Goal: Task Accomplishment & Management: Manage account settings

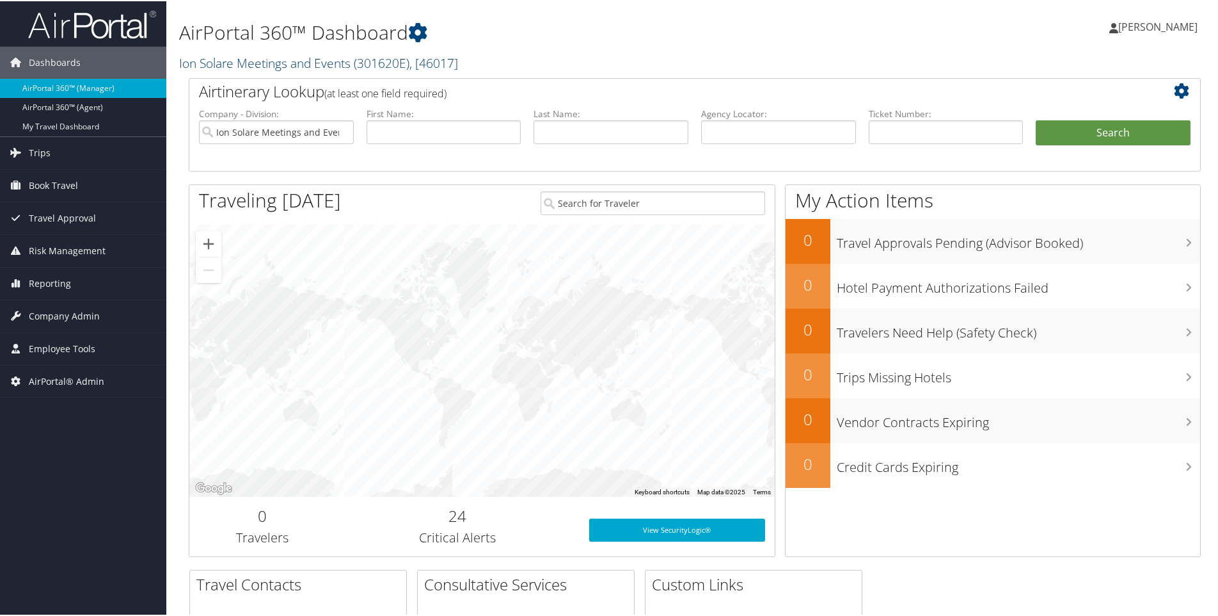
click at [218, 65] on link "Ion Solare Meetings and Events ( 301620E ) , [ 46017 ]" at bounding box center [318, 61] width 279 height 17
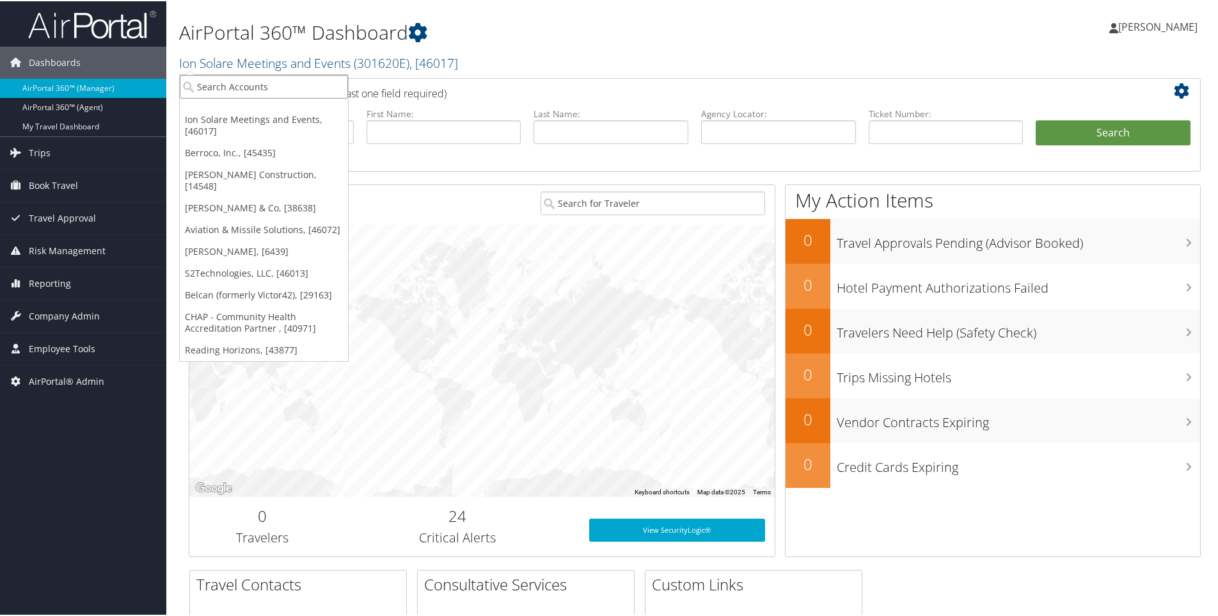
click at [221, 84] on input "search" at bounding box center [264, 86] width 168 height 24
type input "magna"
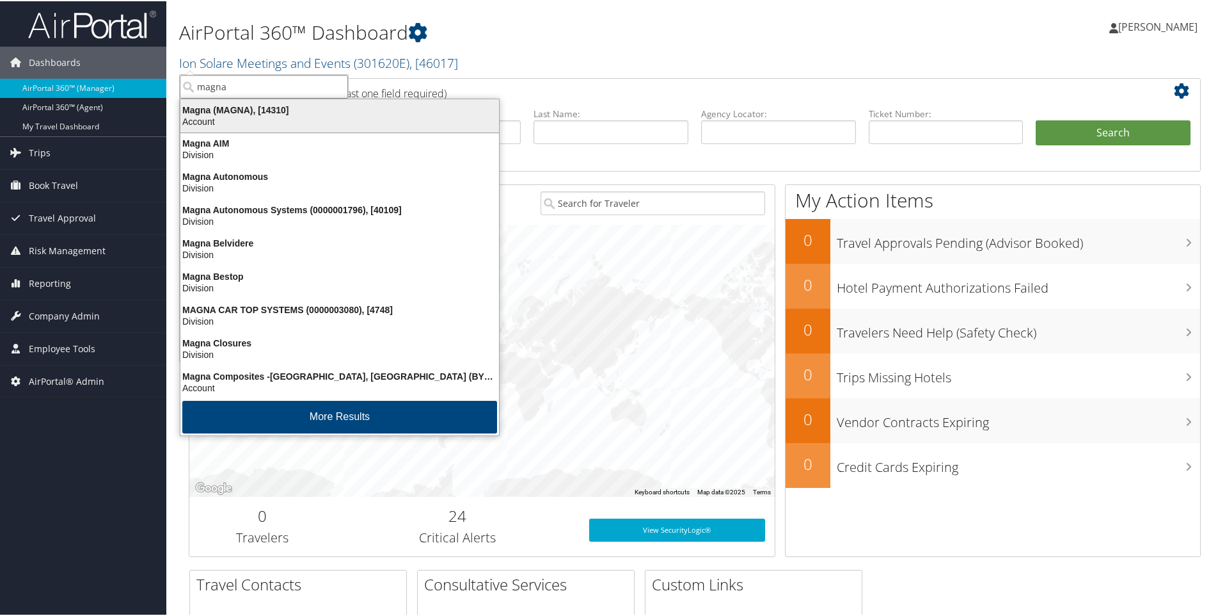
click at [216, 107] on div "Magna (MAGNA), [14310]" at bounding box center [340, 109] width 334 height 12
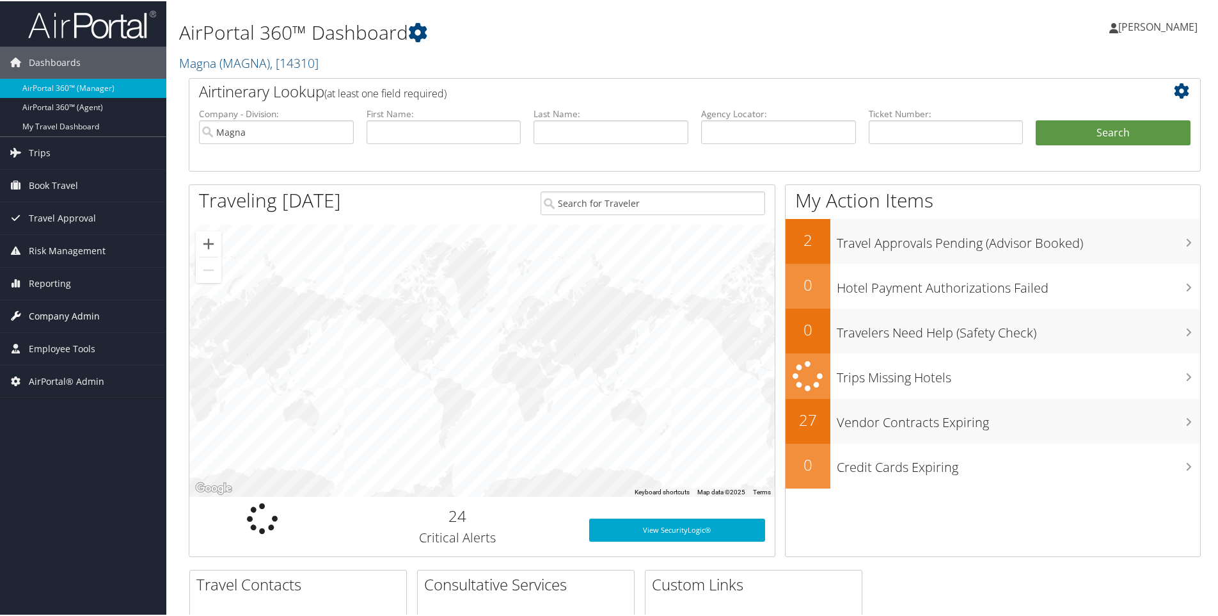
click at [49, 309] on span "Company Admin" at bounding box center [64, 315] width 71 height 32
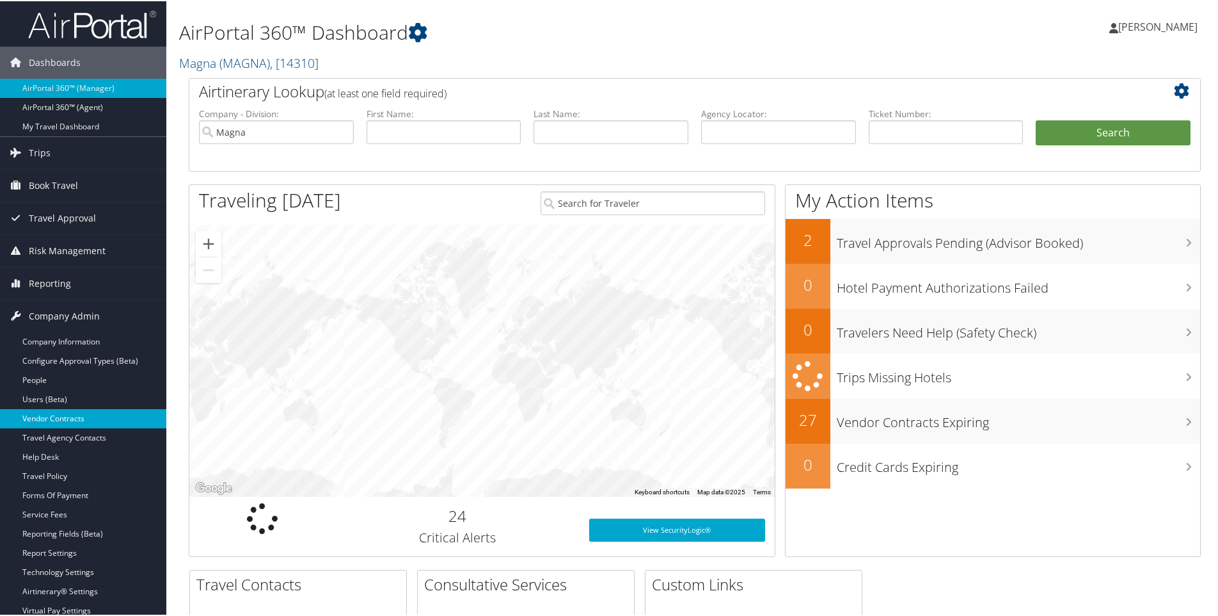
click at [46, 418] on link "Vendor Contracts" at bounding box center [83, 417] width 166 height 19
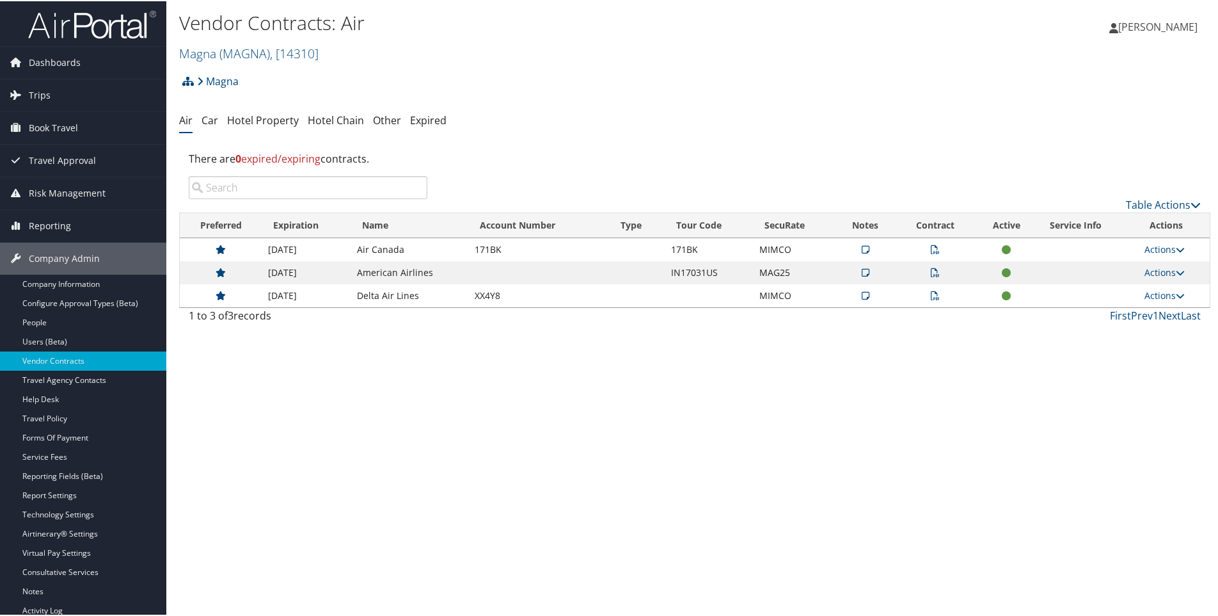
click at [280, 121] on link "Hotel Property" at bounding box center [263, 119] width 72 height 14
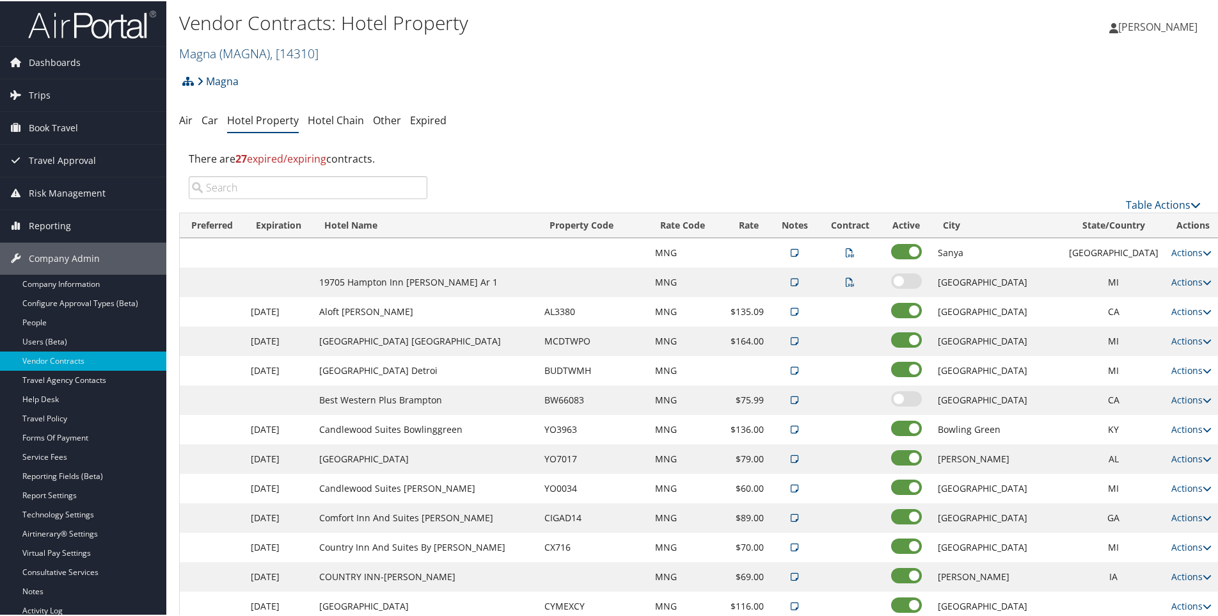
click at [246, 51] on span "( MAGNA )" at bounding box center [244, 52] width 51 height 17
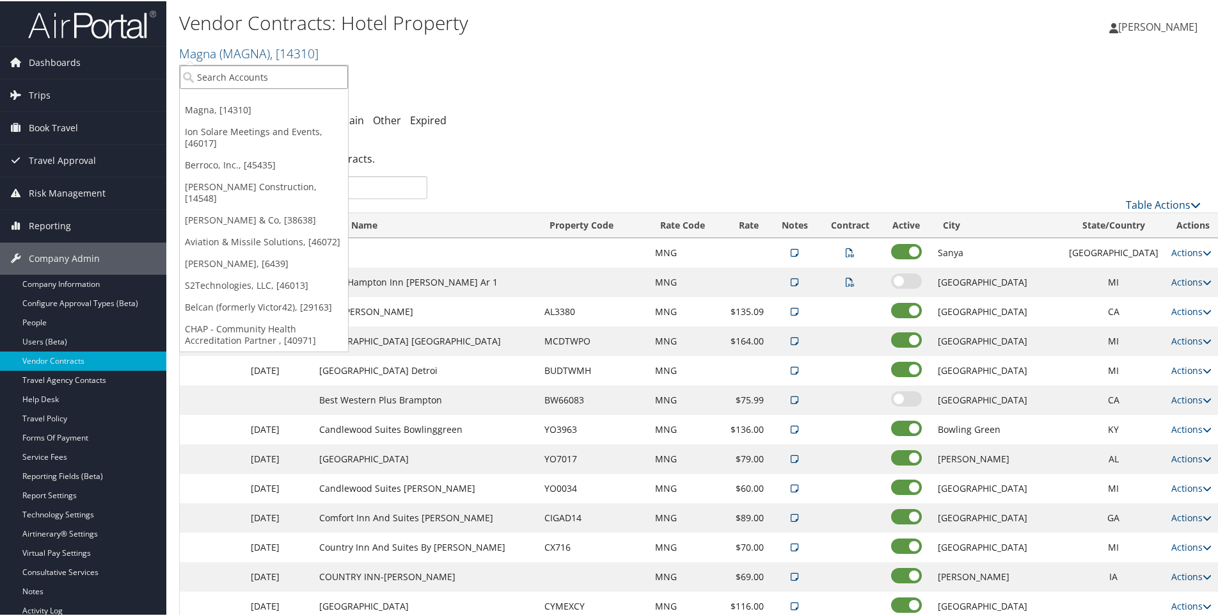
click at [231, 72] on input "search" at bounding box center [264, 76] width 168 height 24
type input "colgate"
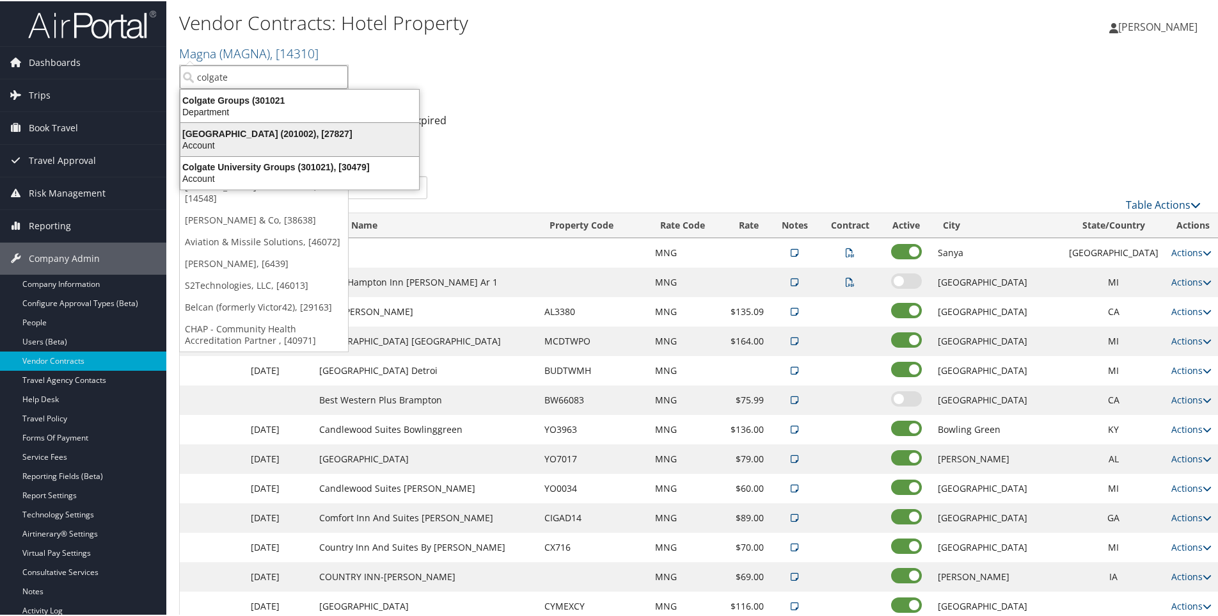
click at [250, 134] on div "Colgate University (201002), [27827]" at bounding box center [300, 133] width 254 height 12
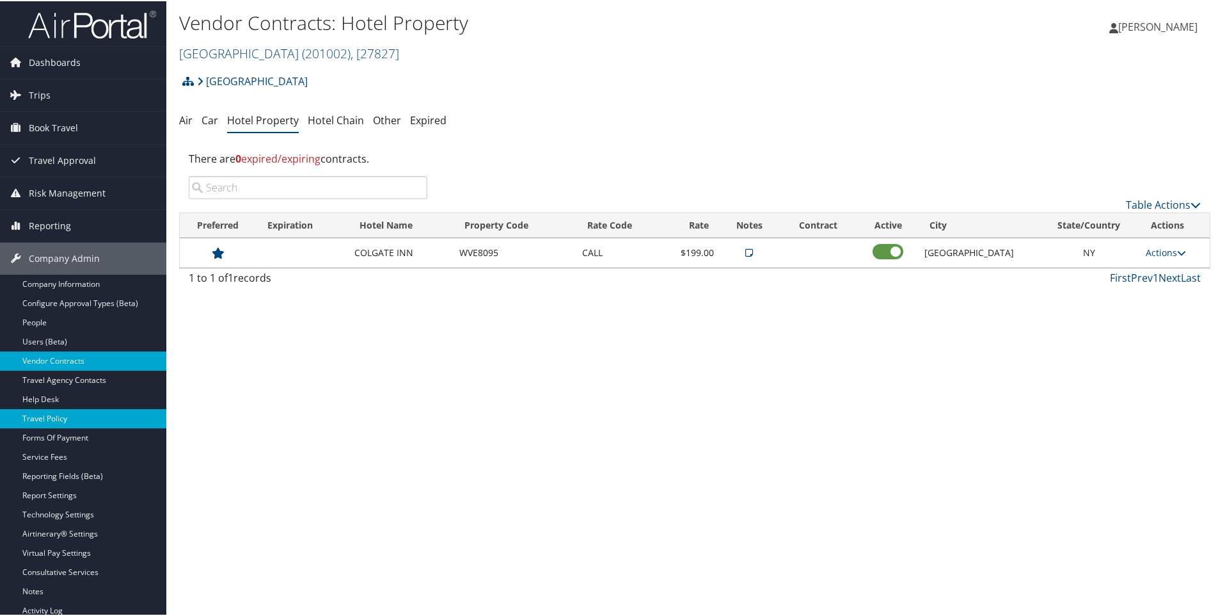
click at [44, 414] on link "Travel Policy" at bounding box center [83, 417] width 166 height 19
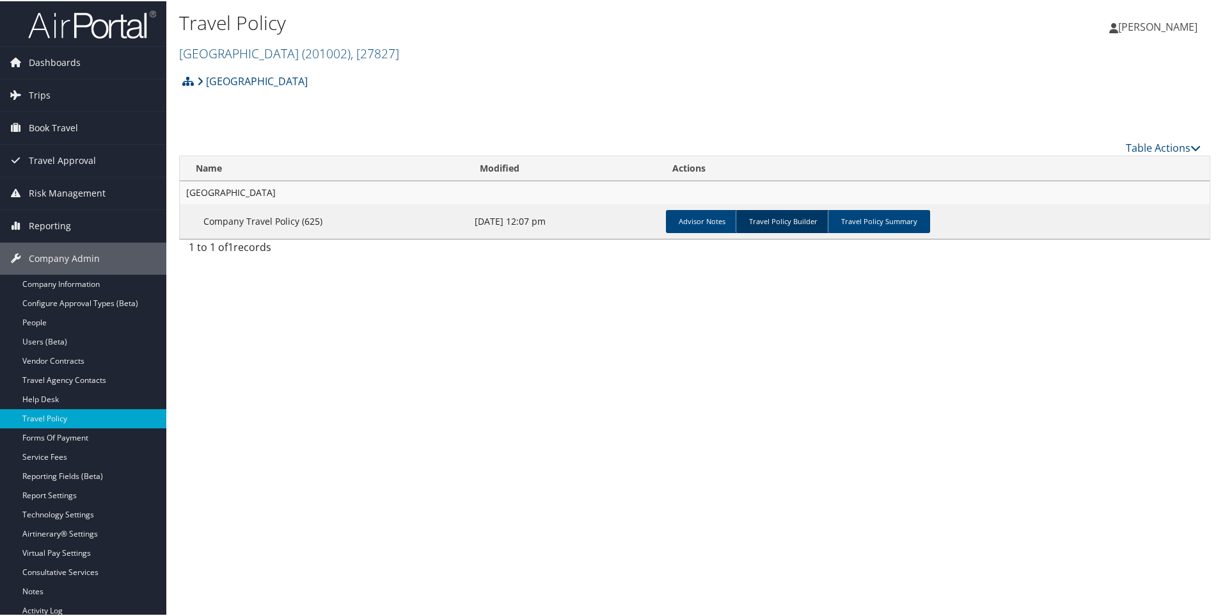
click at [774, 219] on link "Travel Policy Builder" at bounding box center [783, 220] width 95 height 23
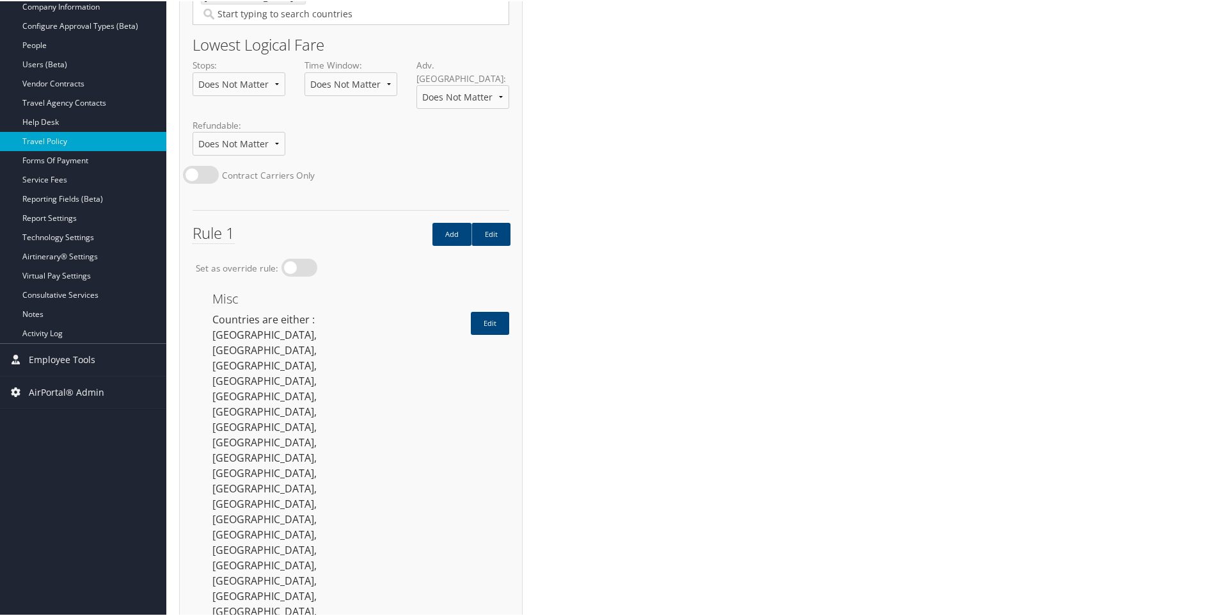
scroll to position [320, 0]
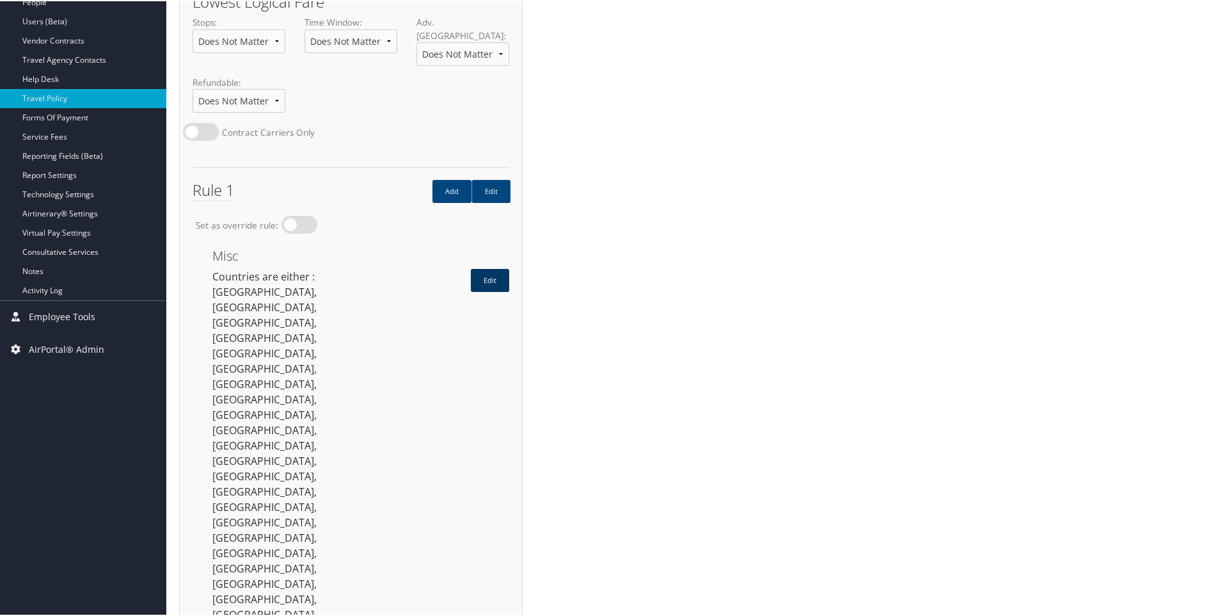
click at [496, 267] on link "Edit" at bounding box center [490, 278] width 38 height 23
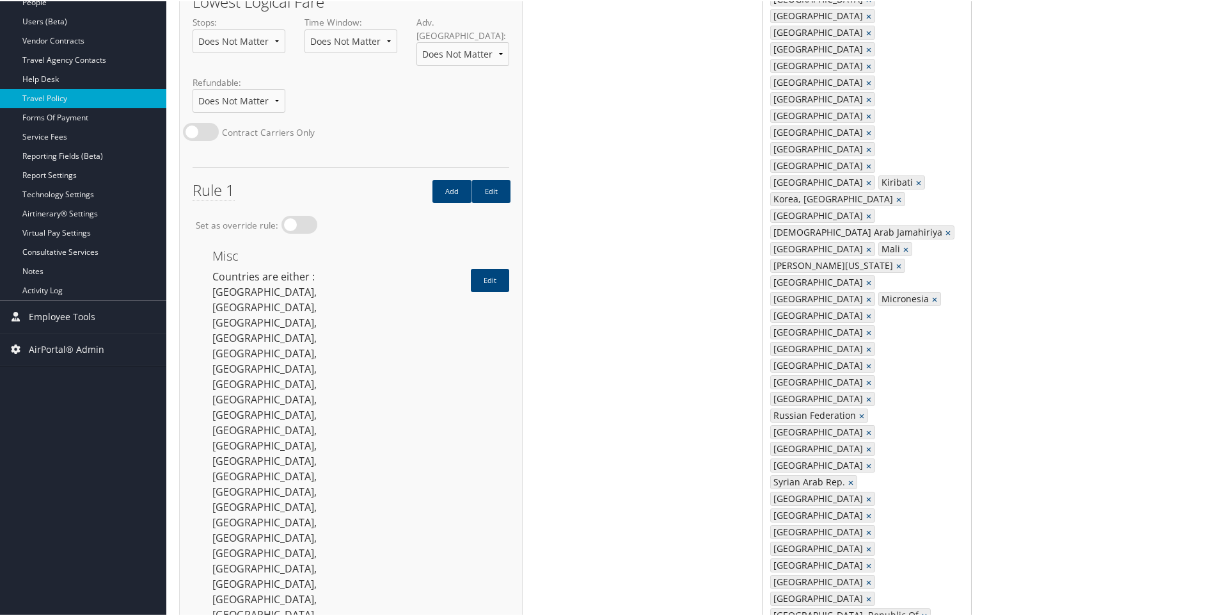
type input "is"
click at [896, 239] on div "Israel (IL)" at bounding box center [971, 239] width 203 height 13
type input "2516, 2536, 2436, 2520, 2594, 2476, 2346, 2304, 2334, 2416, 2284, 2720, 2318, 2…"
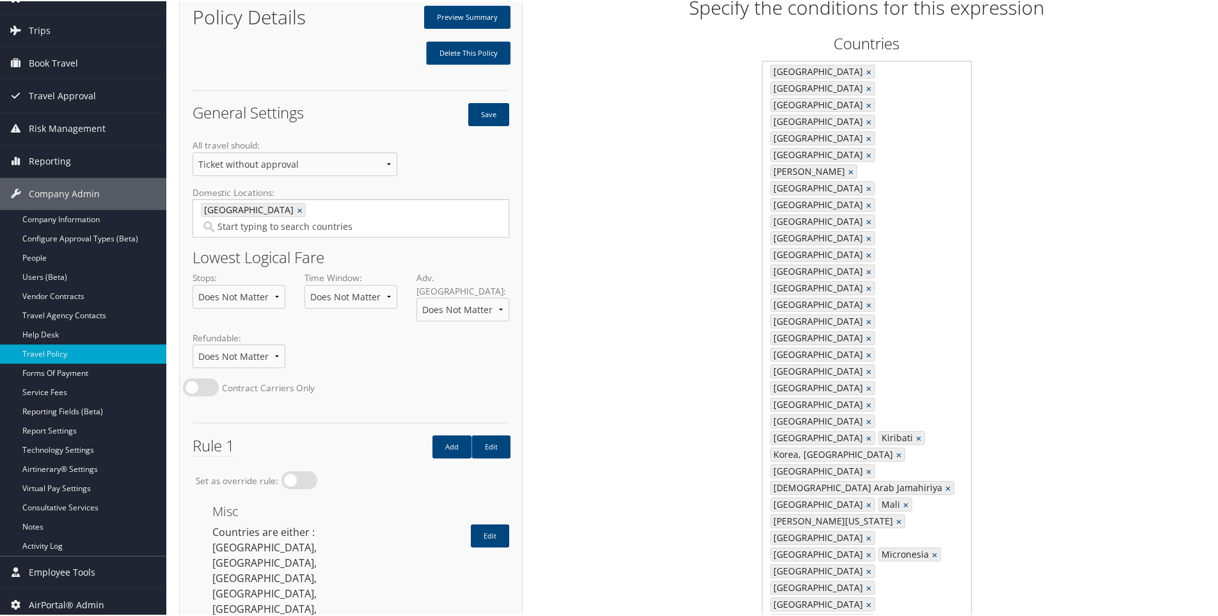
scroll to position [64, 0]
type input "l"
type input "B"
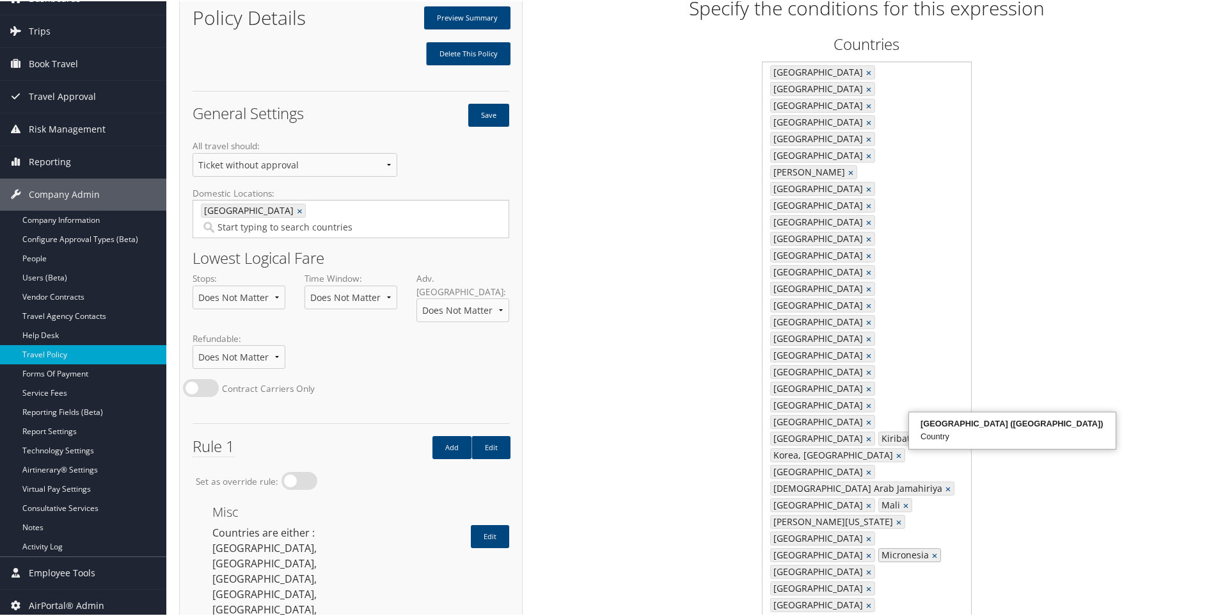
type input "madagas"
click at [936, 426] on div "Madagascar (MG)" at bounding box center [1012, 422] width 203 height 13
type input "2516, 2536, 2436, 2520, 2594, 2476, 2346, 2304, 2334, 2416, 2284, 2720, 2318, 2…"
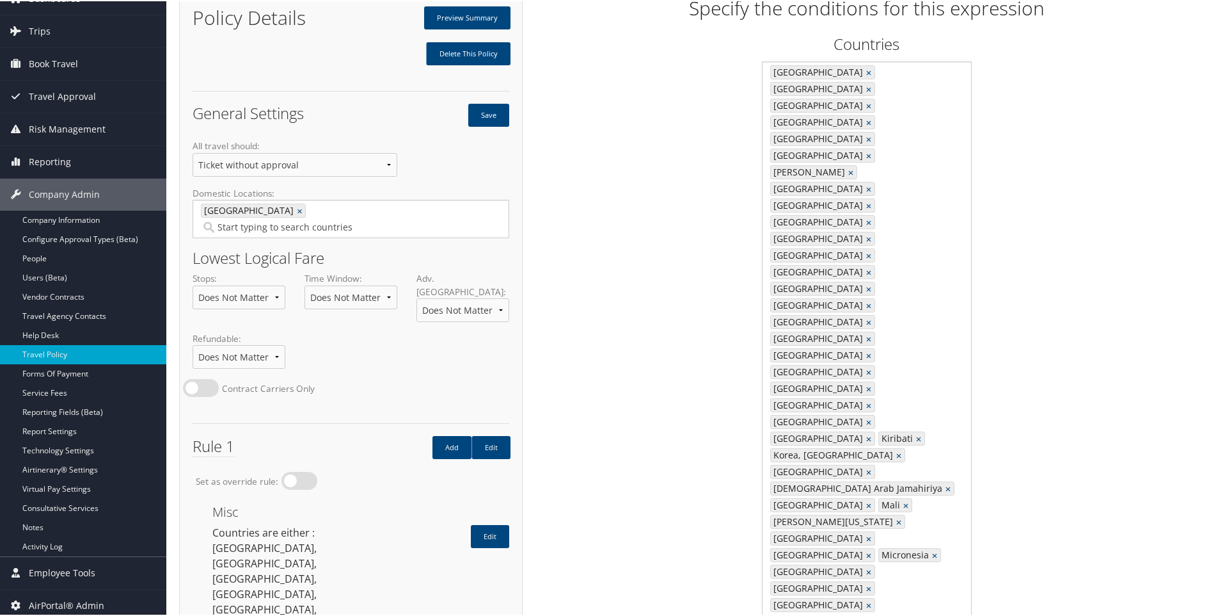
type input "Nepal"
click at [882, 436] on div "Nepal (NP)" at bounding box center [940, 439] width 203 height 13
type input "2516, 2536, 2436, 2520, 2594, 2476, 2346, 2304, 2334, 2416, 2284, 2720, 2318, 2…"
type input "Bang"
click at [914, 448] on div "Country" at bounding box center [983, 451] width 203 height 13
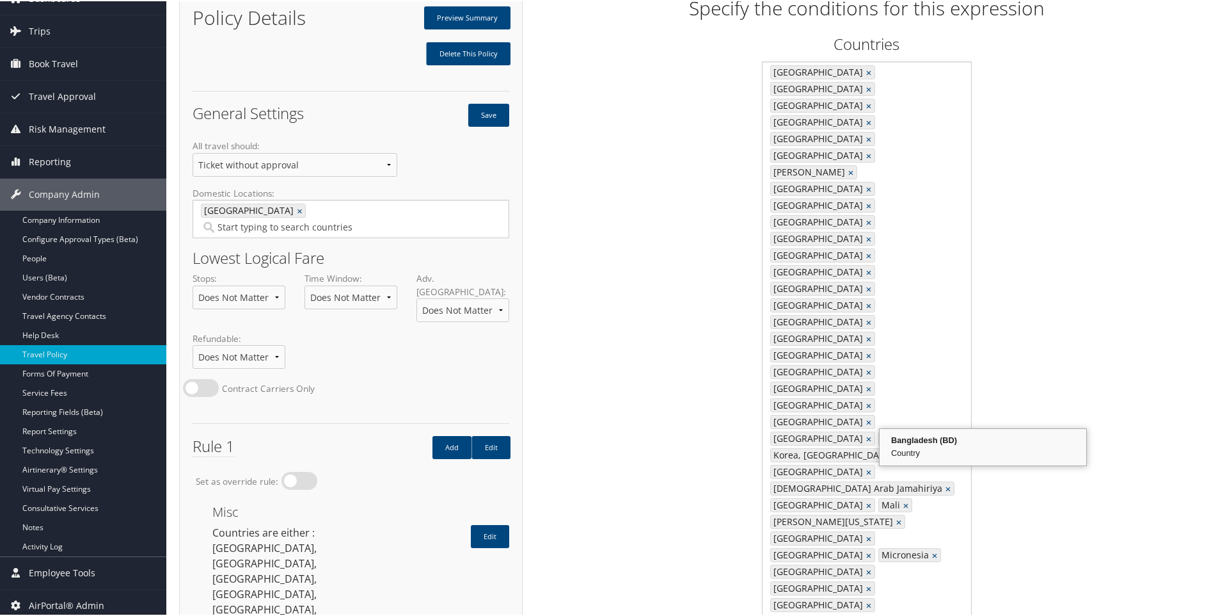
type input "2516, 2536, 2436, 2520, 2594, 2476, 2346, 2304, 2334, 2416, 2284, 2720, 2318, 2…"
type input "Niger"
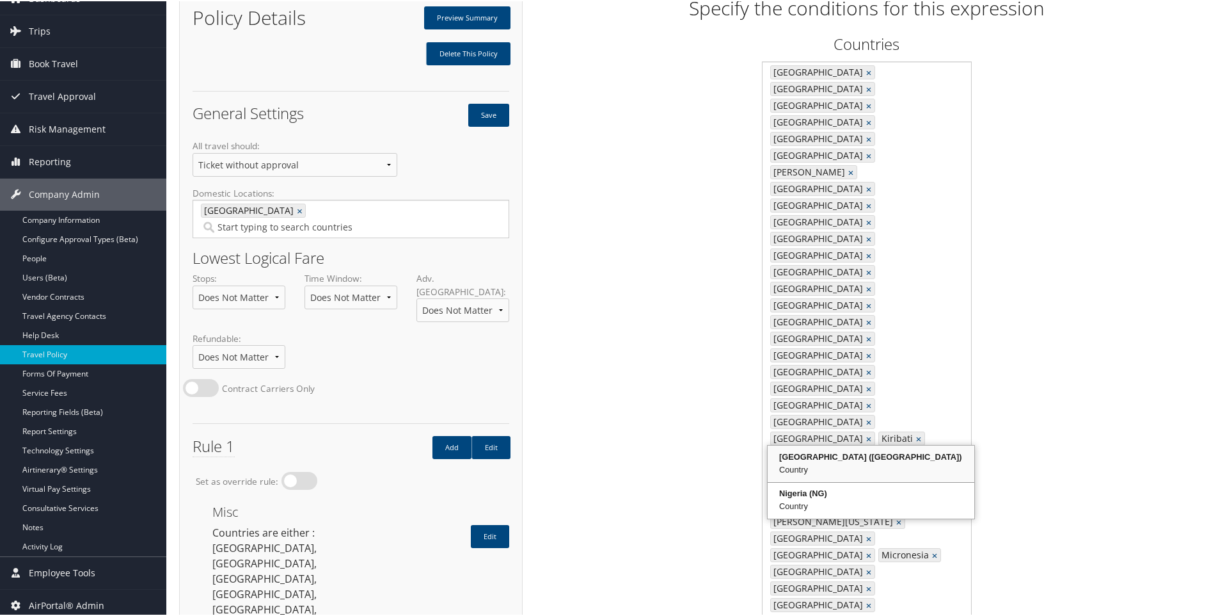
click at [794, 463] on div "Country" at bounding box center [871, 468] width 203 height 13
type input "2516, 2536, 2436, 2520, 2594, 2476, 2346, 2304, 2334, 2416, 2284, 2720, 2318, 2…"
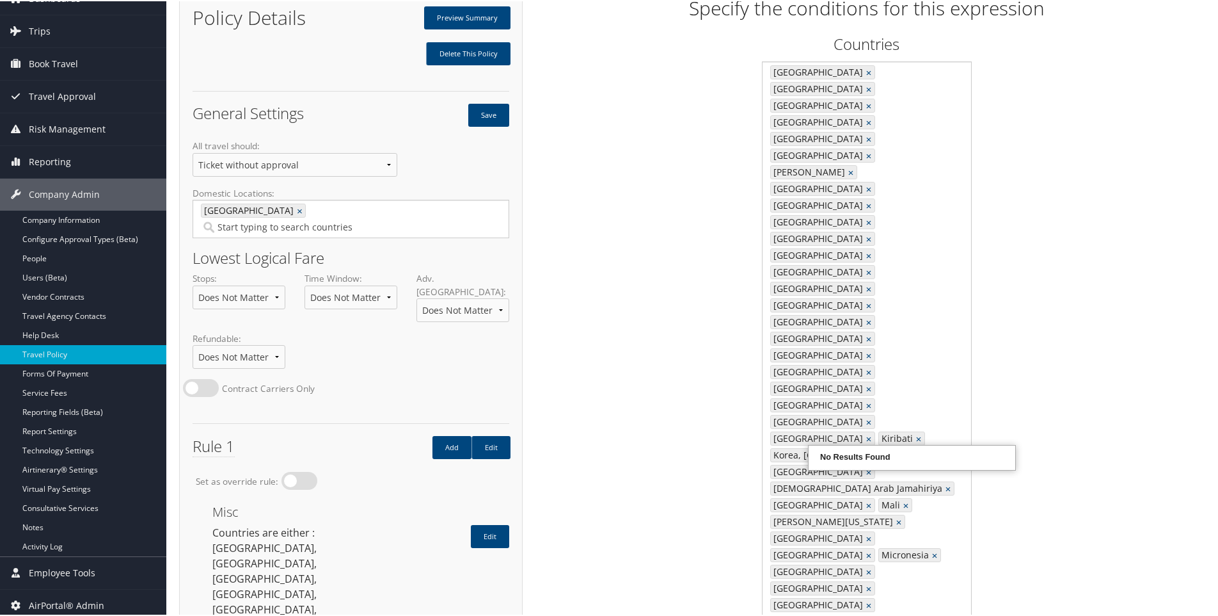
type input "e"
type input "new cal"
click at [865, 450] on div "New Caledonia (NC)" at bounding box center [912, 455] width 203 height 13
type input "2516, 2536, 2436, 2520, 2594, 2476, 2346, 2304, 2334, 2416, 2284, 2720, 2318, 2…"
type input "maldiv"
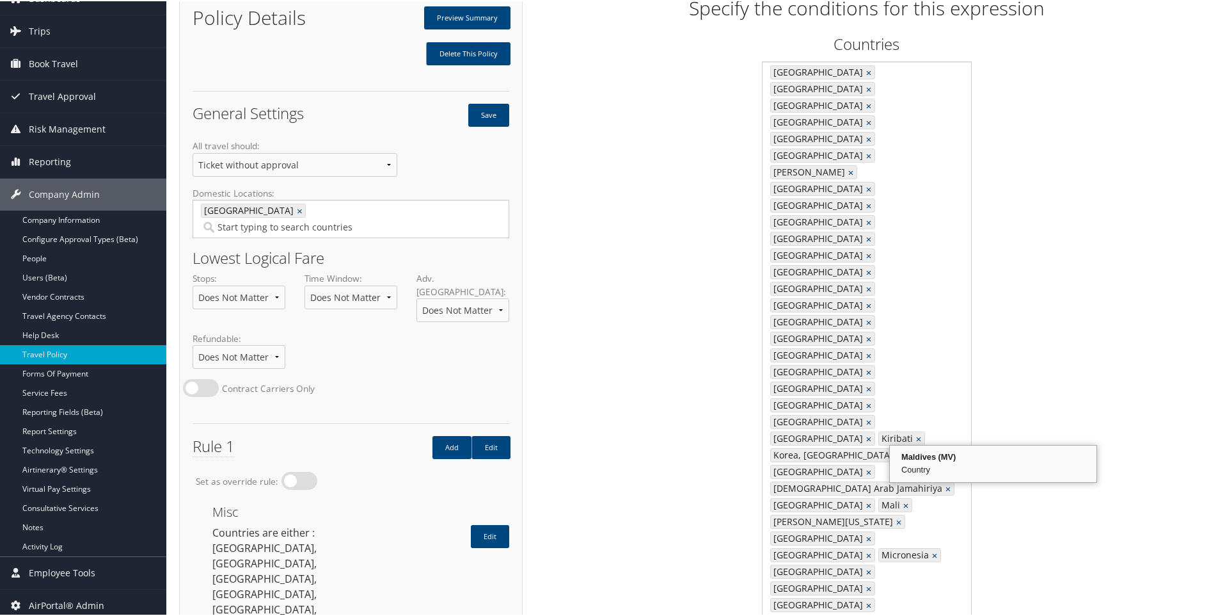
click at [958, 454] on div "Maldives (MV)" at bounding box center [993, 455] width 203 height 13
type input "2516, 2536, 2436, 2520, 2594, 2476, 2346, 2304, 2334, 2416, 2284, 2720, 2318, 2…"
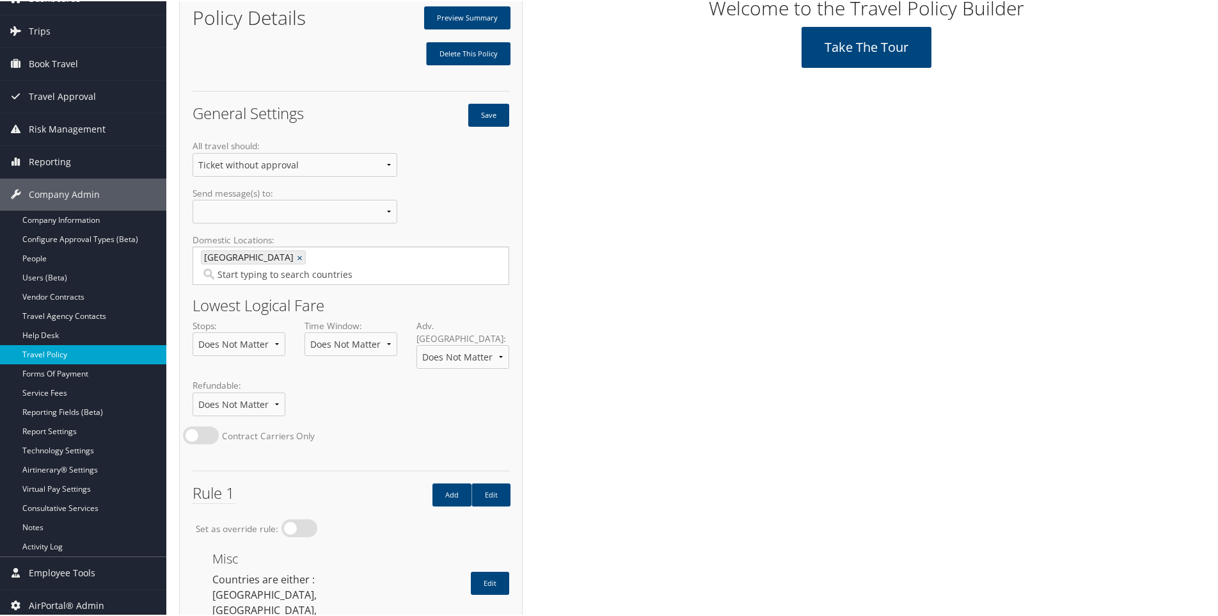
click at [36, 352] on link "Travel Policy" at bounding box center [83, 353] width 166 height 19
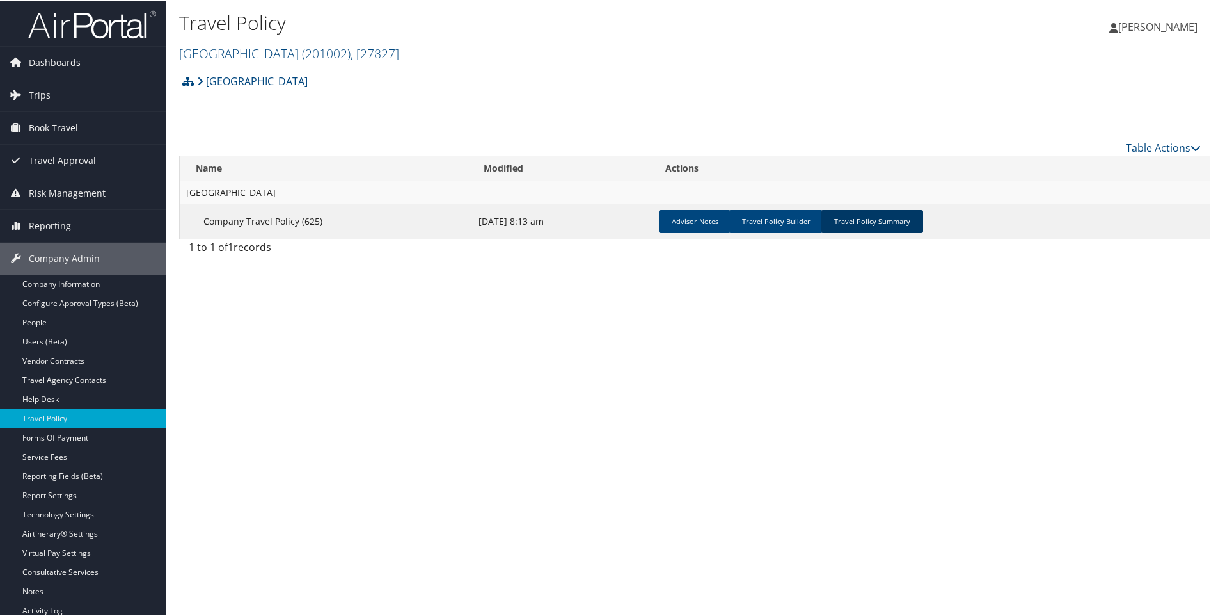
click at [859, 222] on link "Travel Policy Summary" at bounding box center [872, 220] width 102 height 23
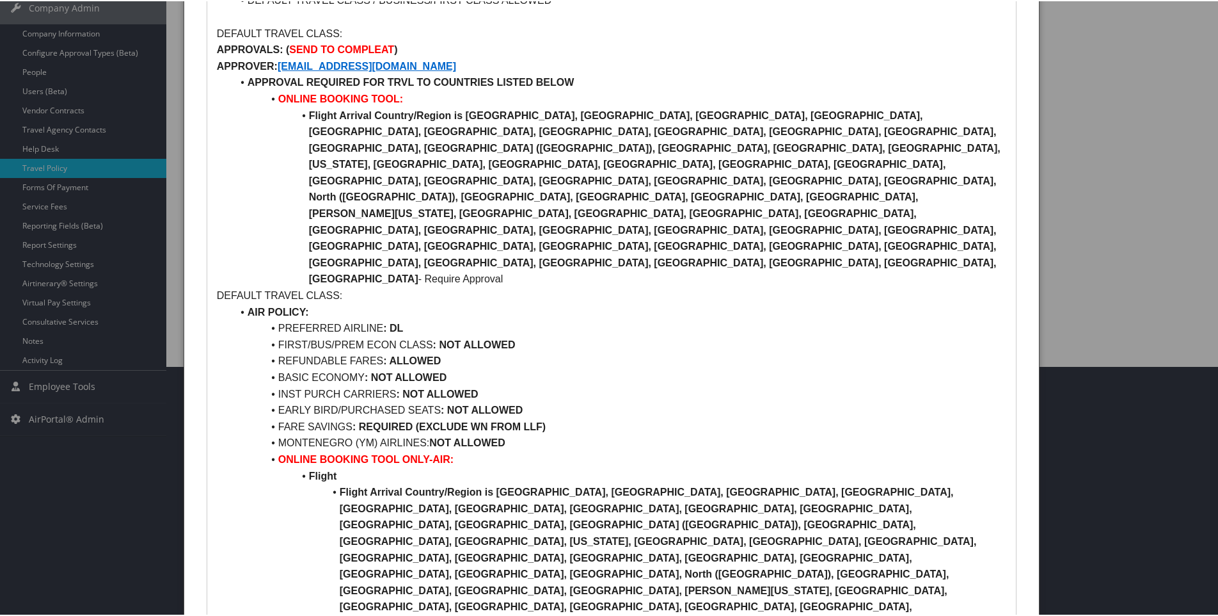
scroll to position [256, 0]
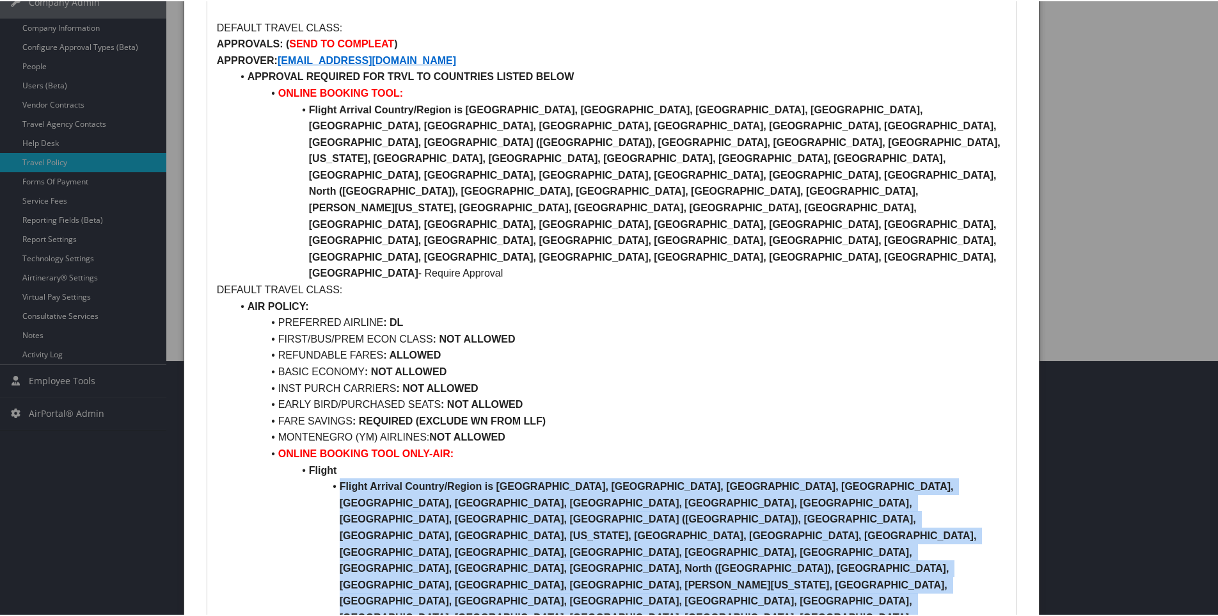
drag, startPoint x: 337, startPoint y: 403, endPoint x: 763, endPoint y: 486, distance: 434.2
click at [763, 486] on li "Flight Arrival Country/Region is Afghanistan, Belarus, Burkina Faso, Burundi, C…" at bounding box center [619, 575] width 774 height 196
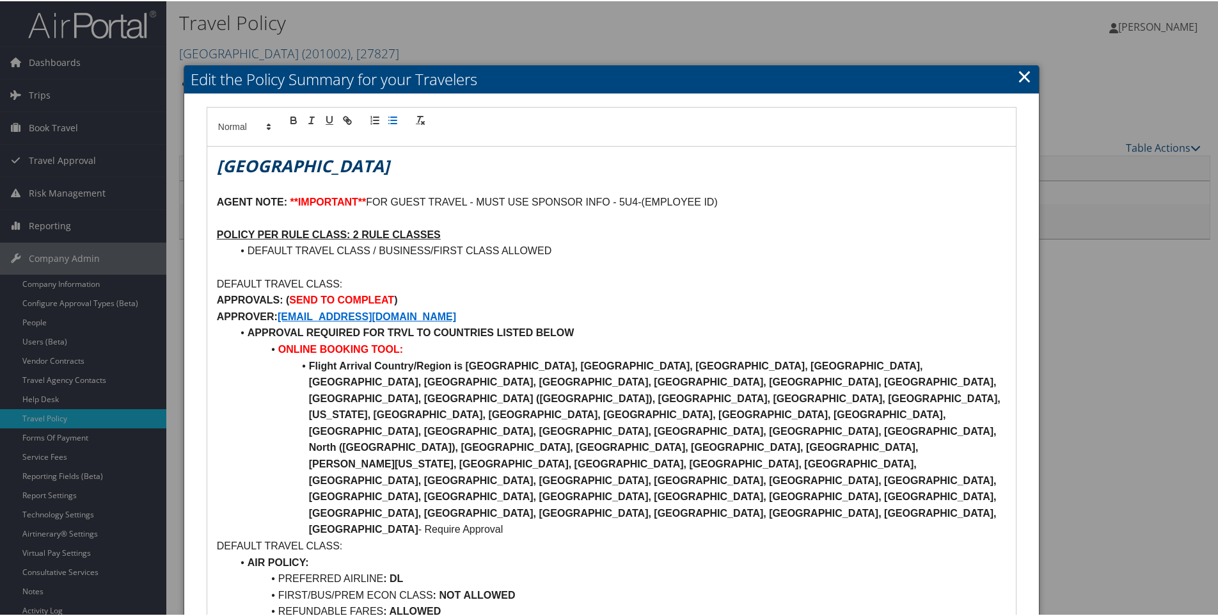
scroll to position [0, 0]
click at [1017, 73] on link "×" at bounding box center [1024, 75] width 15 height 26
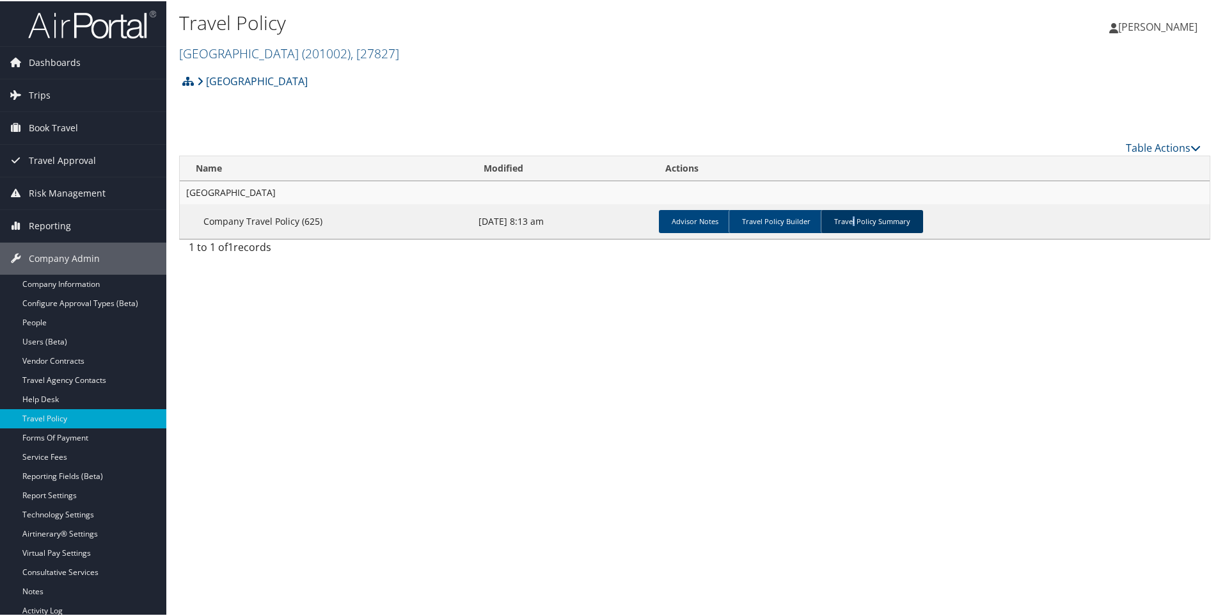
click at [848, 221] on link "Travel Policy Summary" at bounding box center [872, 220] width 102 height 23
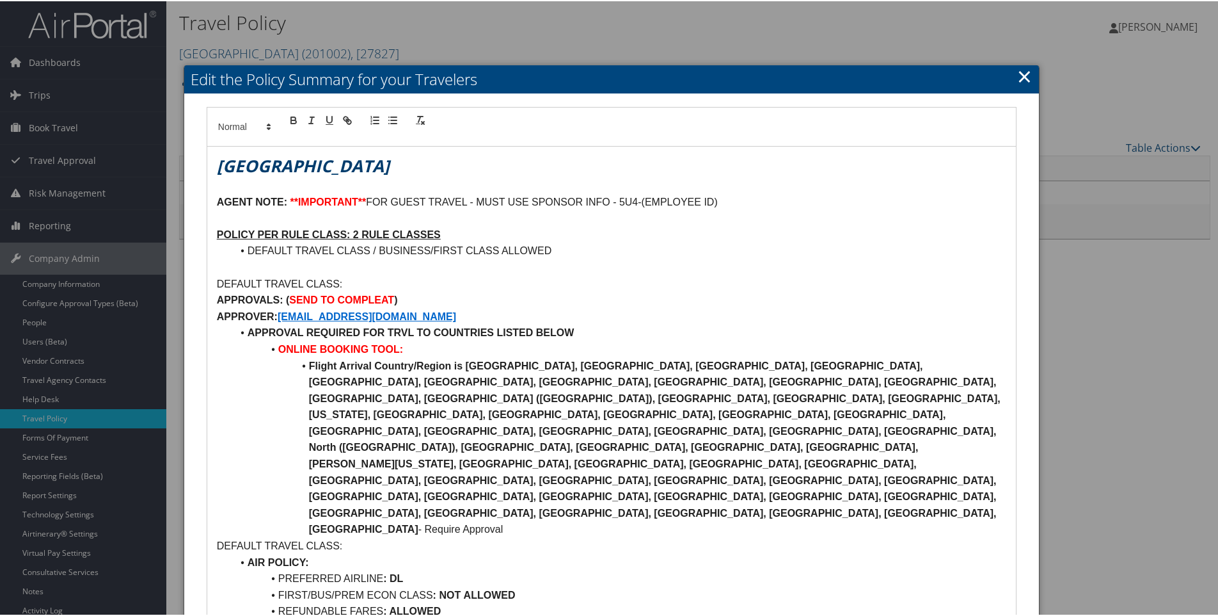
scroll to position [64, 0]
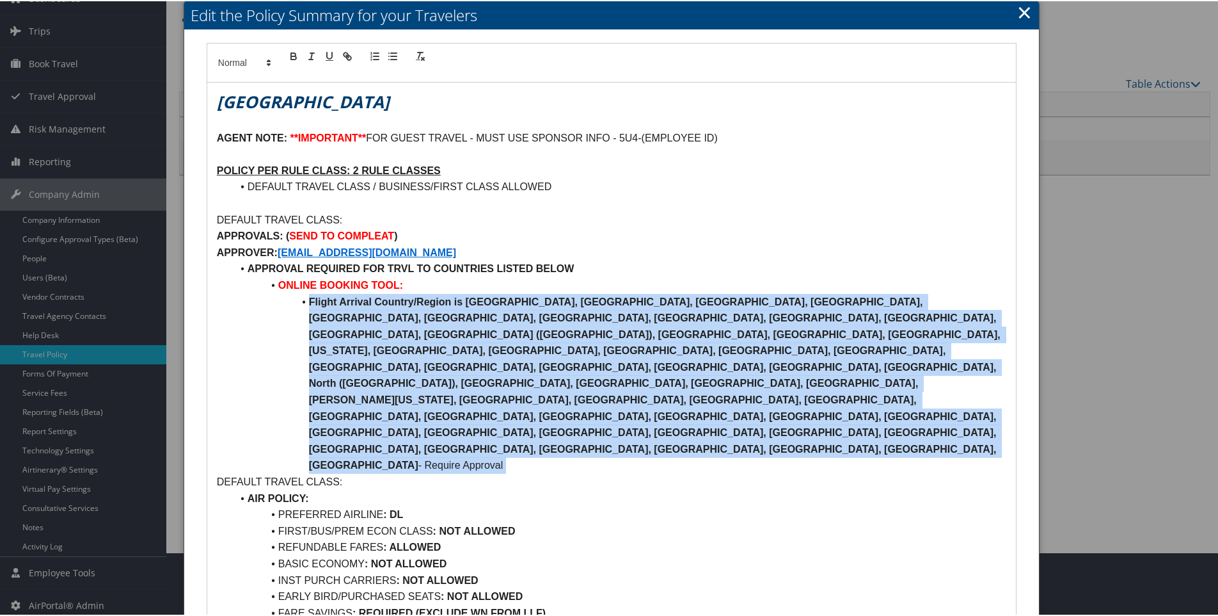
drag, startPoint x: 308, startPoint y: 298, endPoint x: 536, endPoint y: 388, distance: 244.8
click at [536, 388] on li "Flight Arrival Country/Region is Afghanistan, Belarus, Burkina Faso, Burundi, C…" at bounding box center [619, 382] width 774 height 180
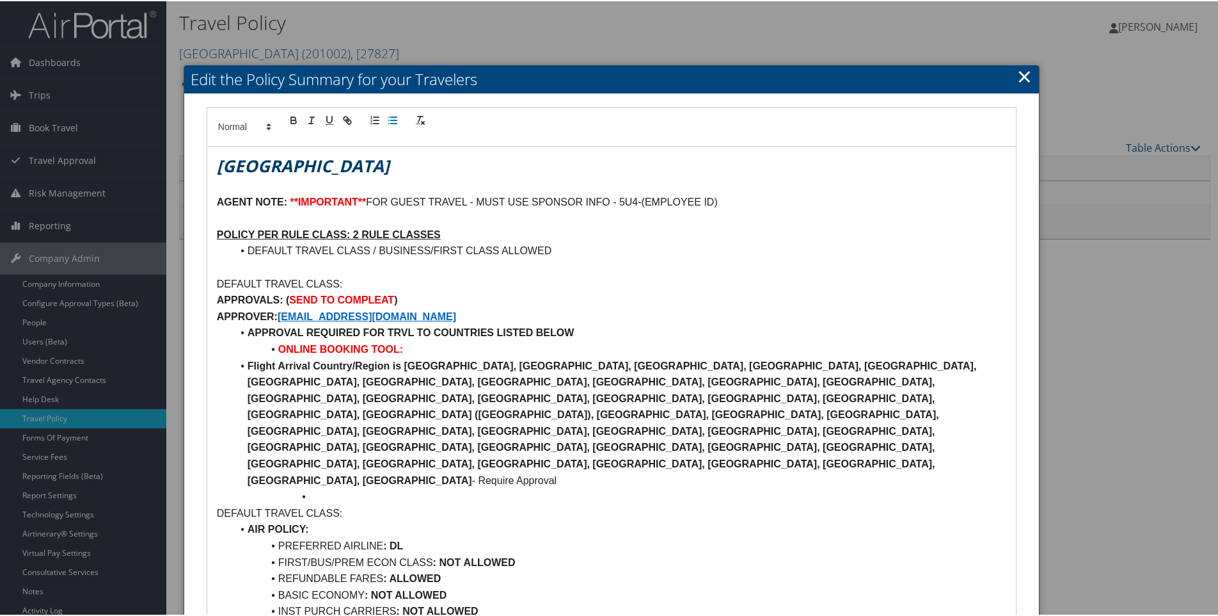
scroll to position [0, 0]
click at [248, 363] on strong "Flight Arrival Country/Region is Afghanistan, Bangladesh, Belarus, Burkina Faso…" at bounding box center [614, 421] width 732 height 125
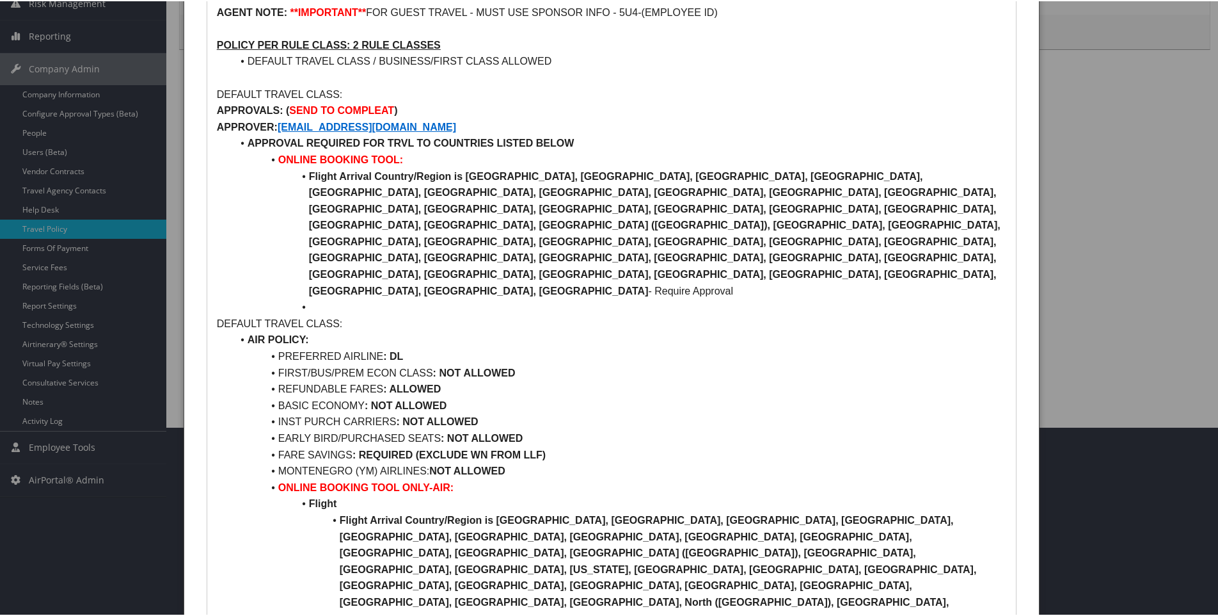
scroll to position [192, 0]
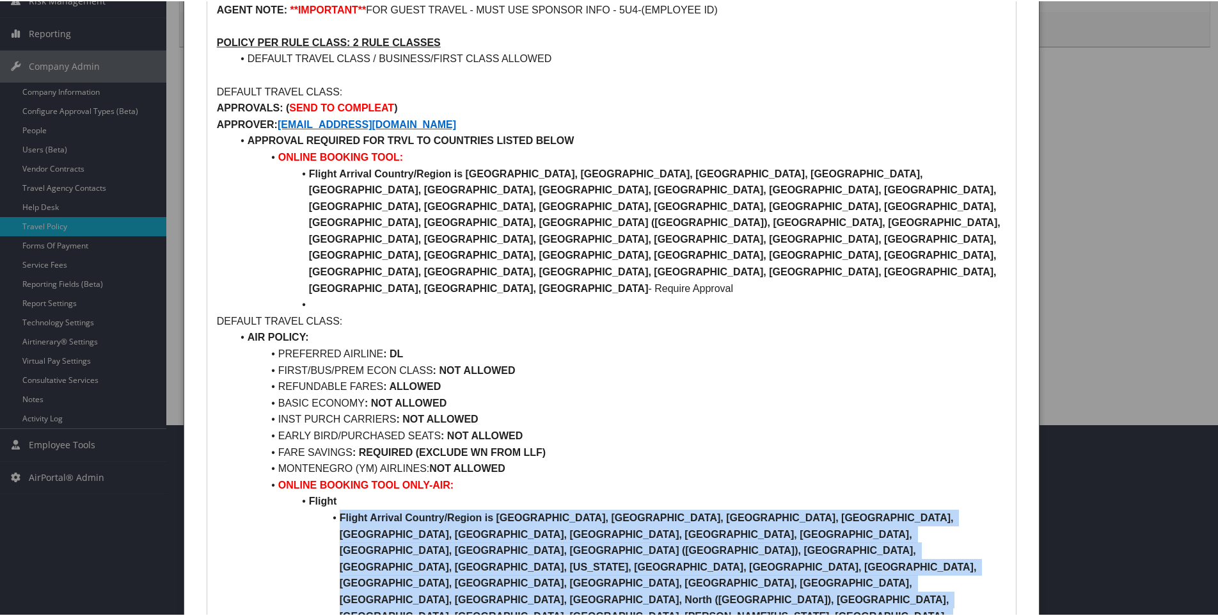
drag, startPoint x: 337, startPoint y: 449, endPoint x: 763, endPoint y: 531, distance: 434.7
click at [763, 531] on li "Flight Arrival Country/Region is Afghanistan, Belarus, Burkina Faso, Burundi, C…" at bounding box center [619, 606] width 774 height 196
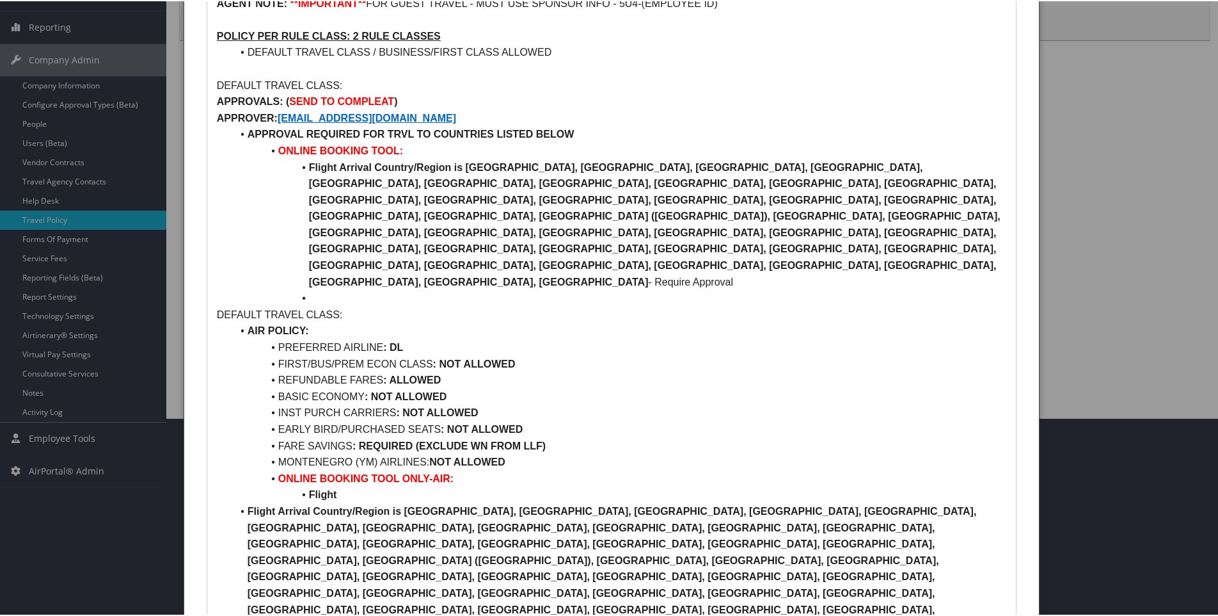
scroll to position [256, 0]
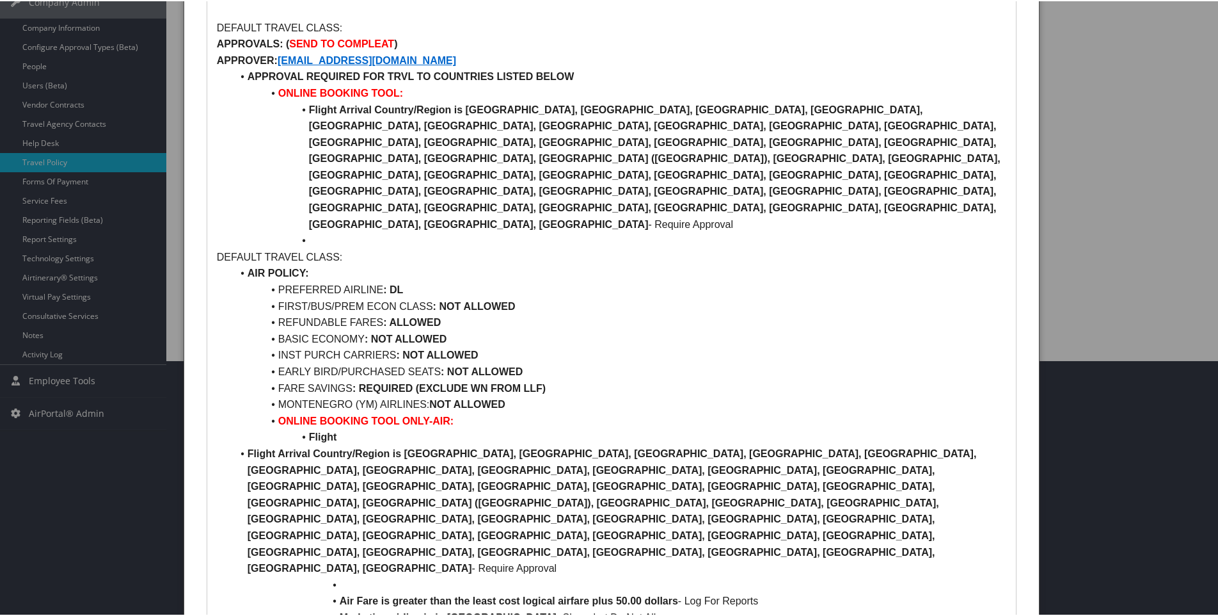
click at [245, 444] on li "Flight Arrival Country/Region is Afghanistan, Bangladesh, Belarus, Burkina Faso…" at bounding box center [619, 509] width 774 height 131
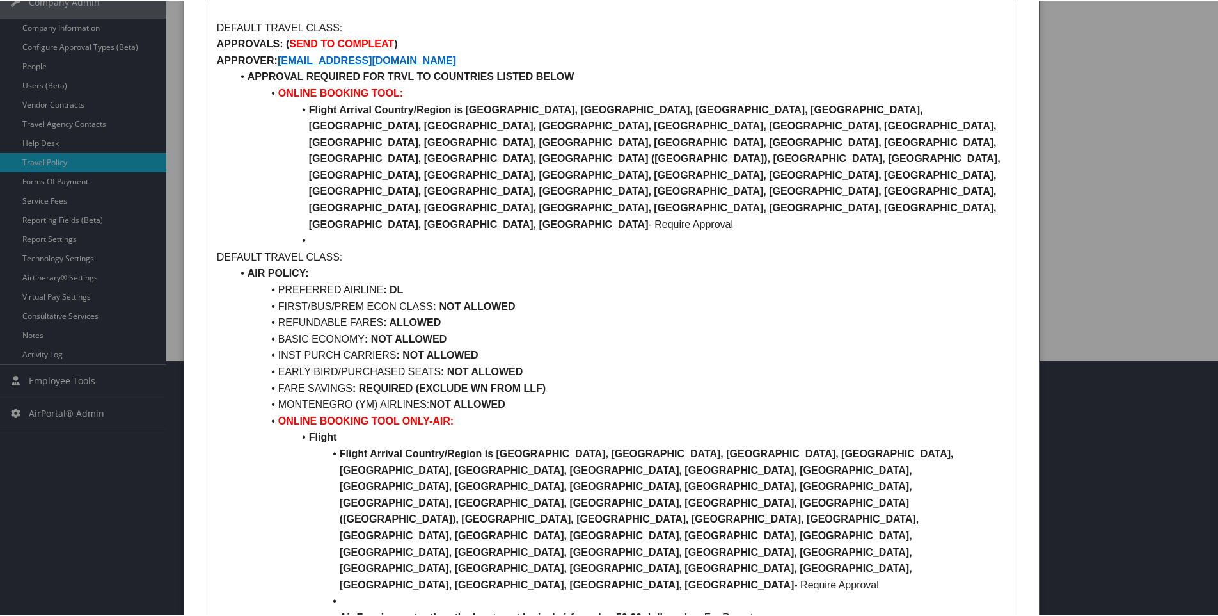
click at [337, 591] on li at bounding box center [619, 599] width 774 height 17
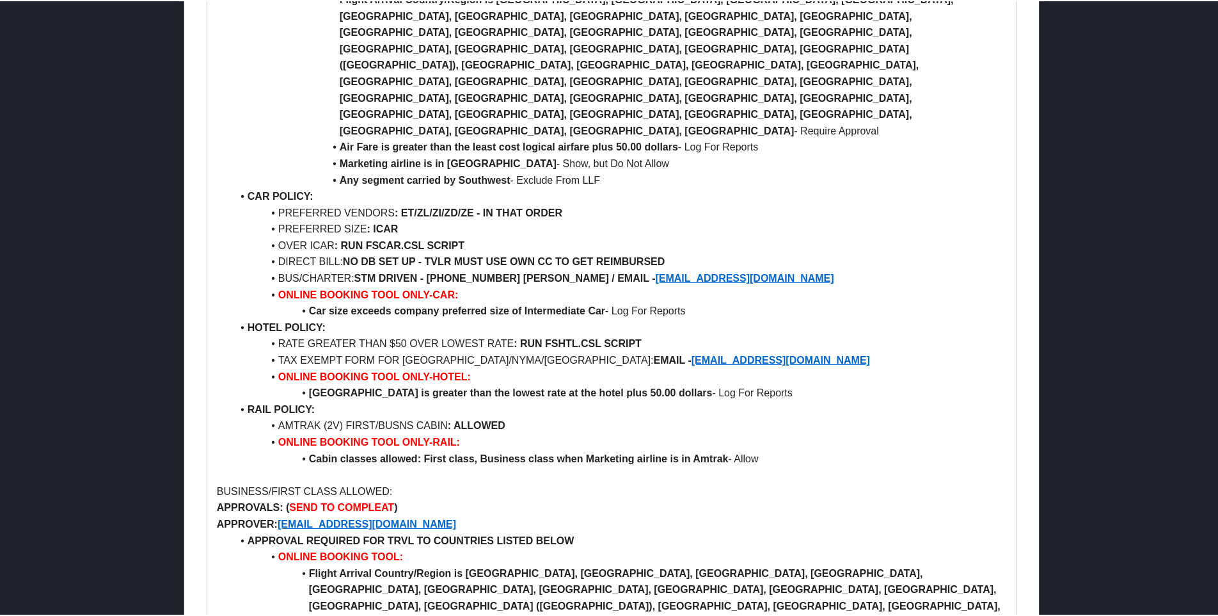
scroll to position [832, 0]
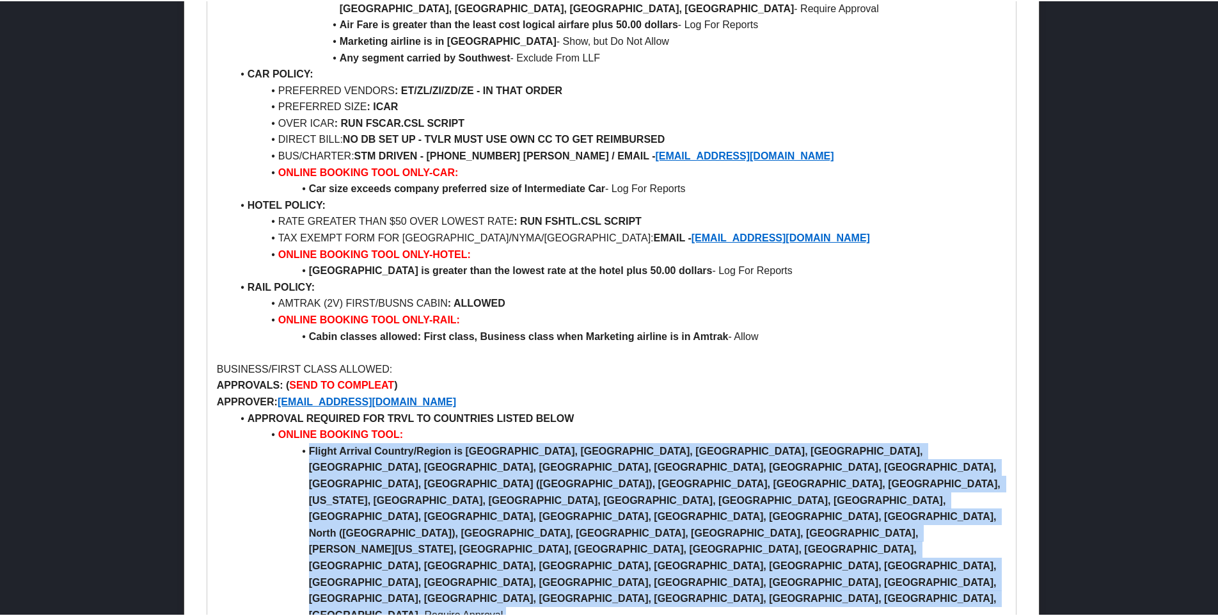
drag, startPoint x: 308, startPoint y: 301, endPoint x: 559, endPoint y: 383, distance: 263.2
click at [559, 441] on li "Flight Arrival Country/Region is Afghanistan, Belarus, Burkina Faso, Burundi, C…" at bounding box center [619, 531] width 774 height 180
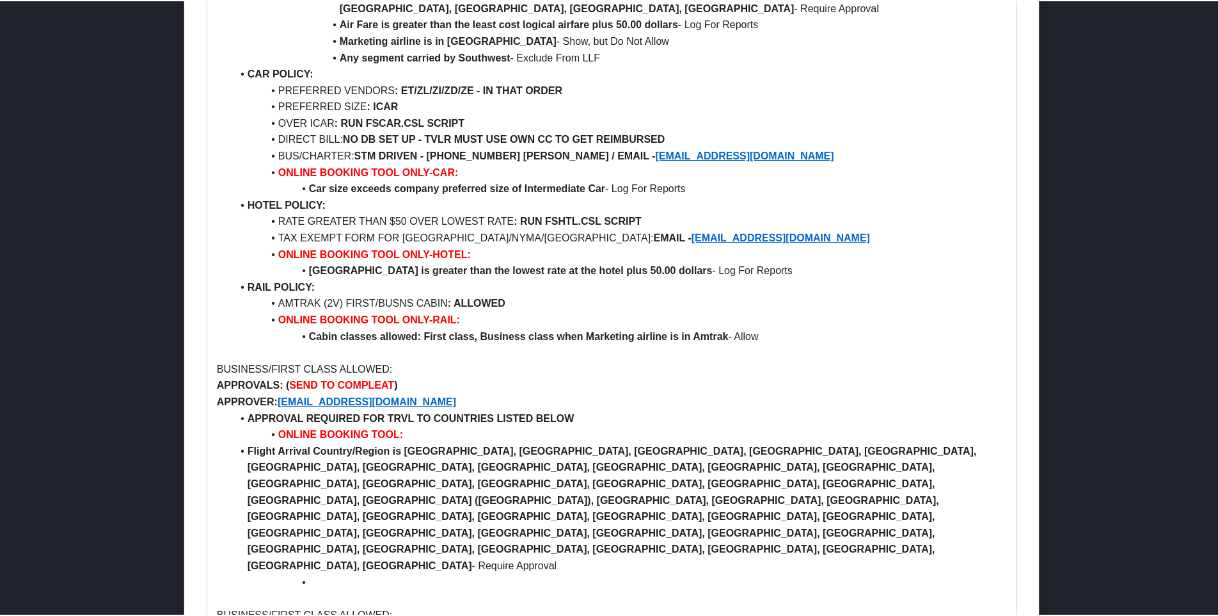
click at [244, 441] on li "Flight Arrival Country/Region is Afghanistan, Bangladesh, Belarus, Burkina Faso…" at bounding box center [619, 506] width 774 height 131
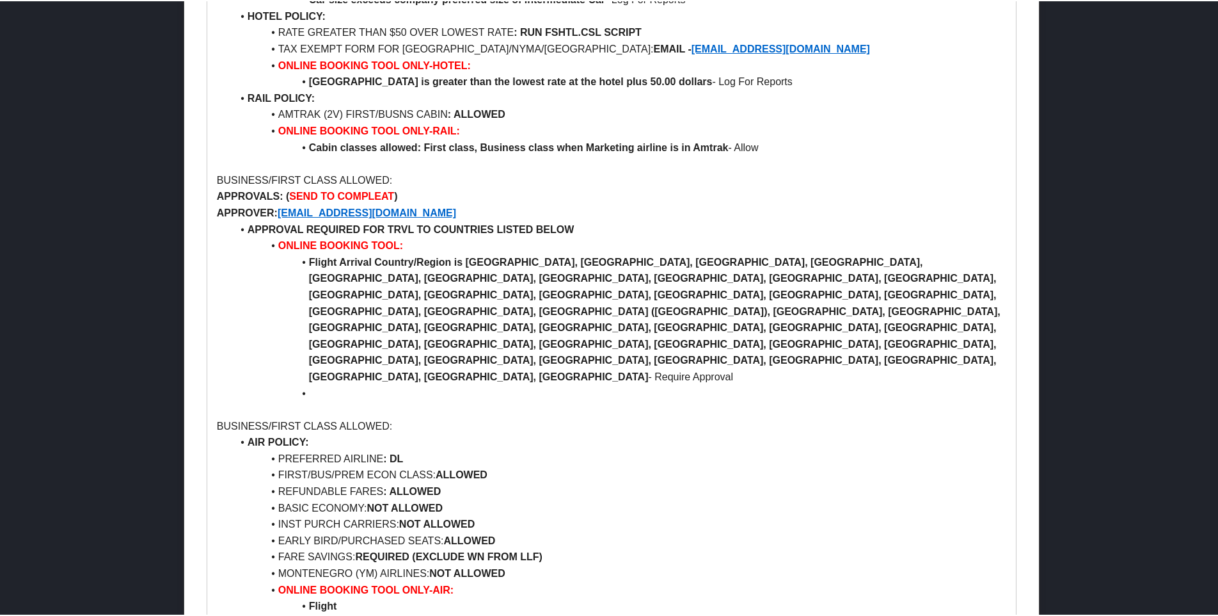
scroll to position [1024, 0]
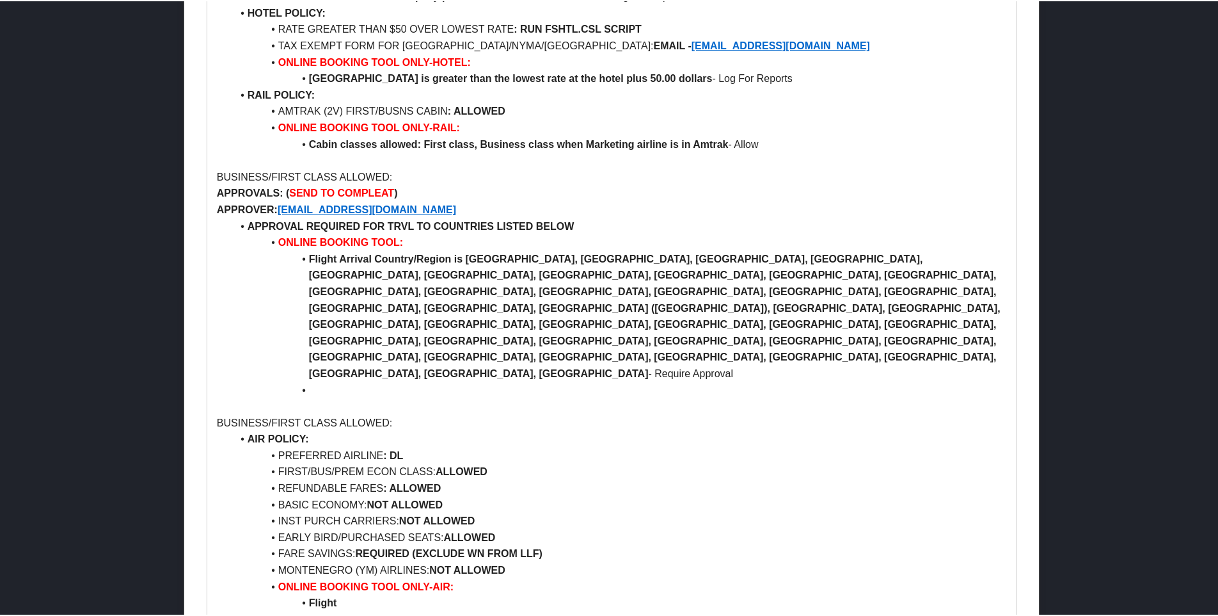
click at [312, 381] on li at bounding box center [619, 389] width 774 height 17
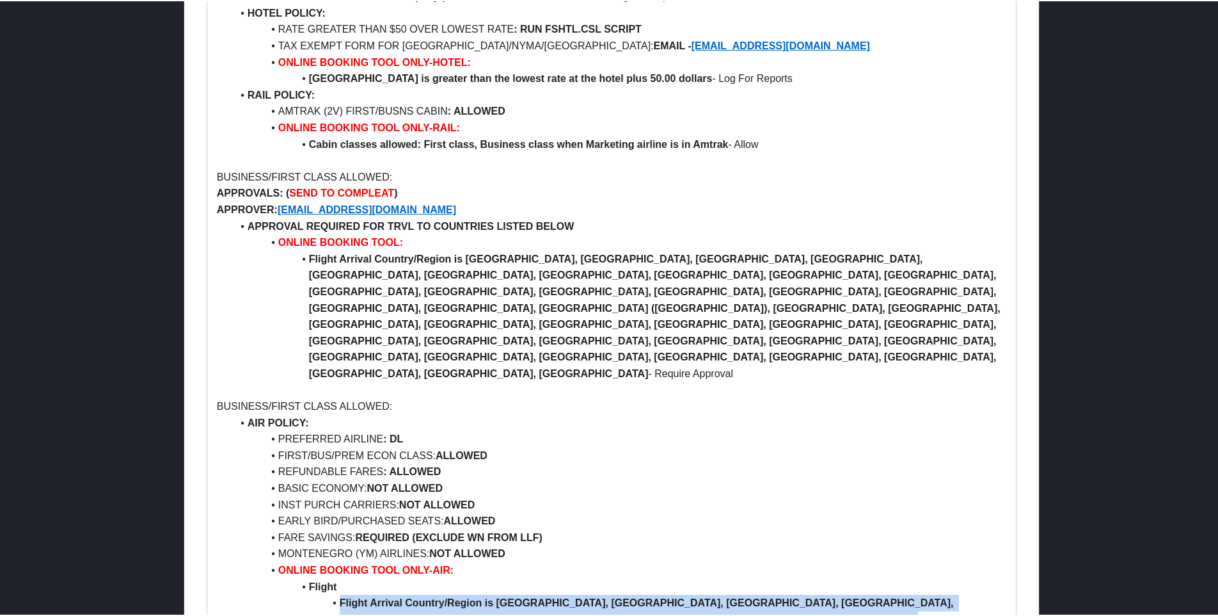
drag, startPoint x: 337, startPoint y: 387, endPoint x: 754, endPoint y: 469, distance: 424.5
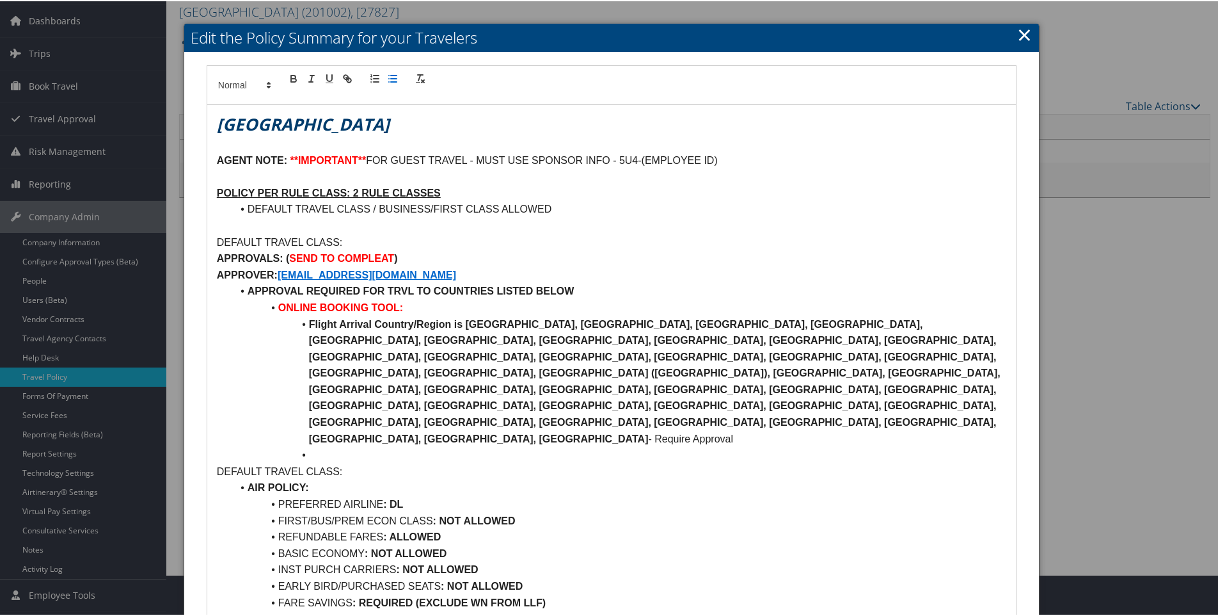
scroll to position [64, 0]
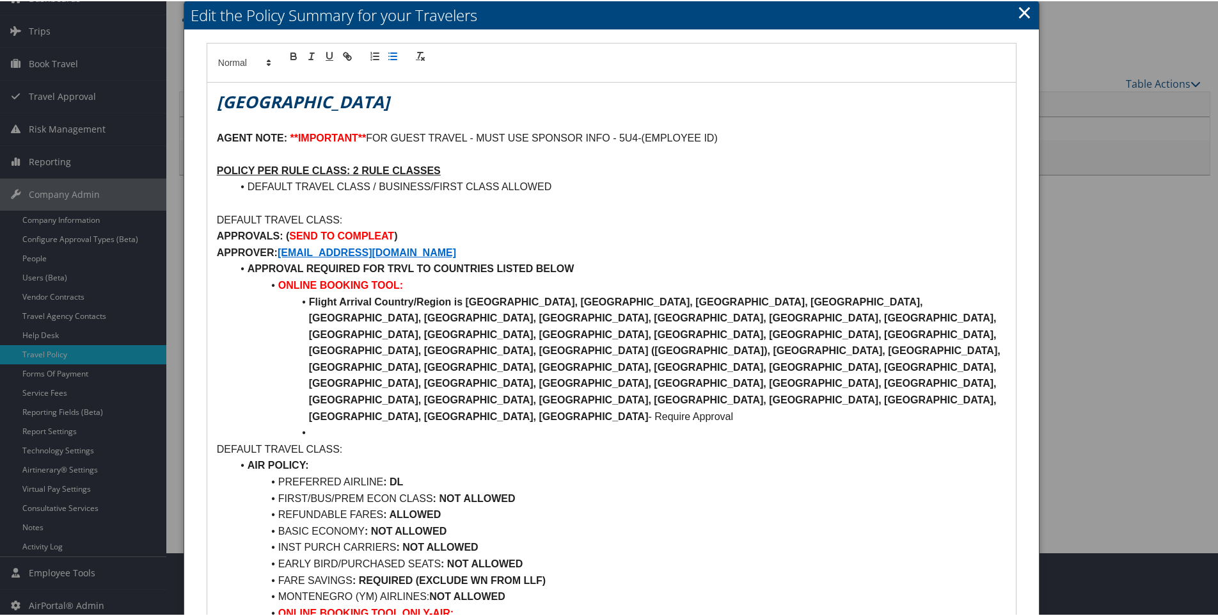
click at [326, 423] on li at bounding box center [619, 431] width 774 height 17
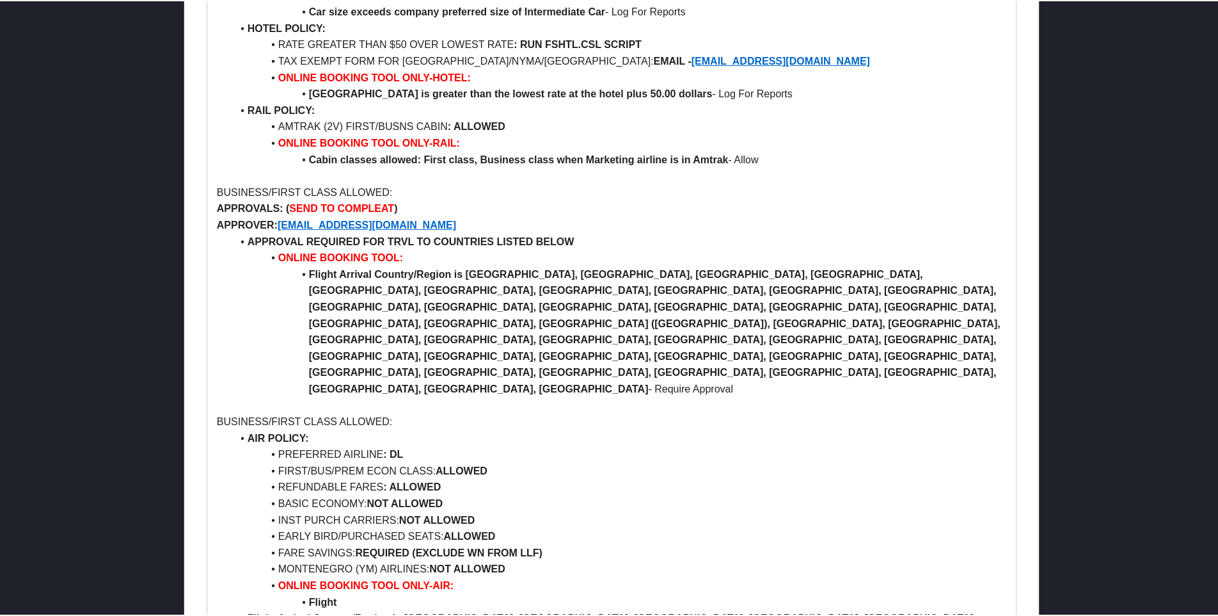
scroll to position [1024, 0]
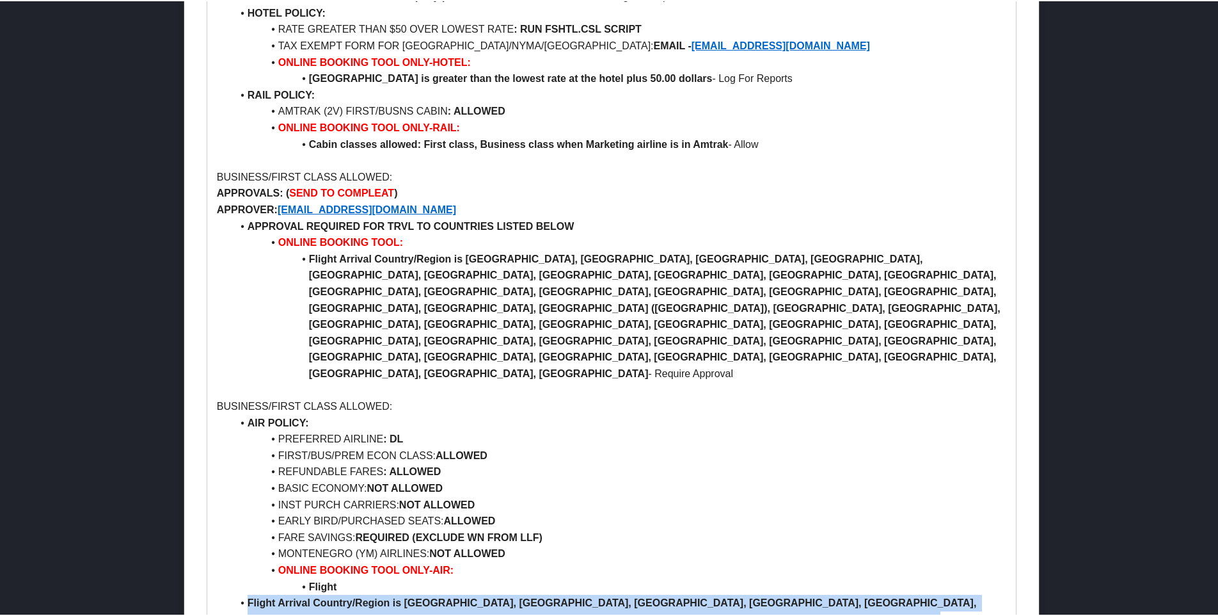
drag, startPoint x: 243, startPoint y: 385, endPoint x: 576, endPoint y: 449, distance: 339.4
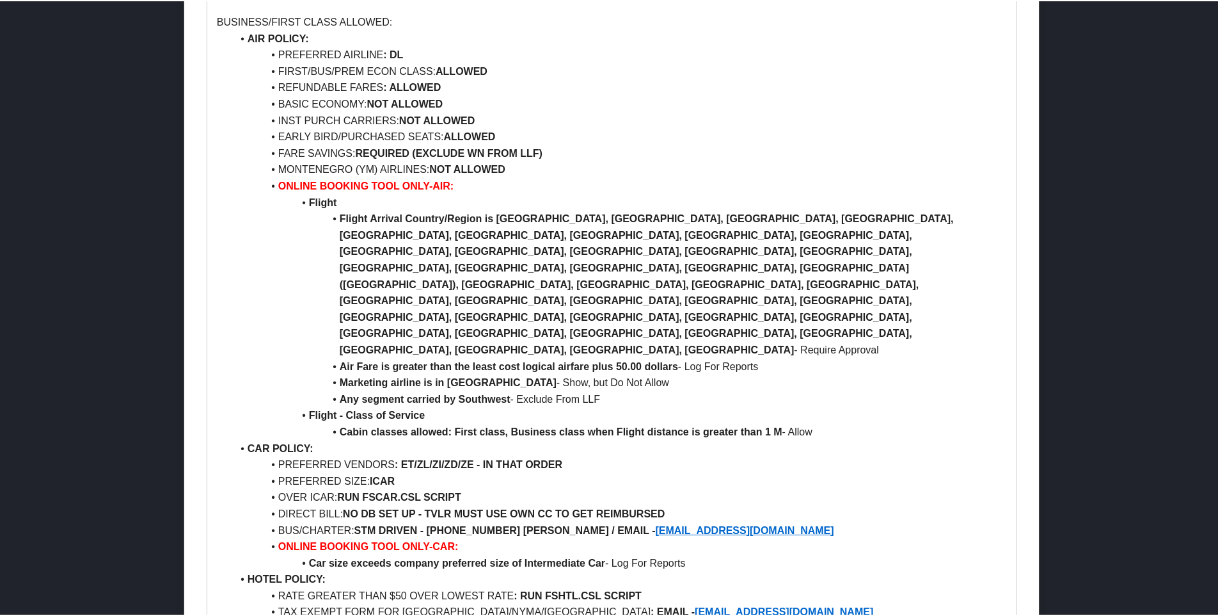
scroll to position [1436, 0]
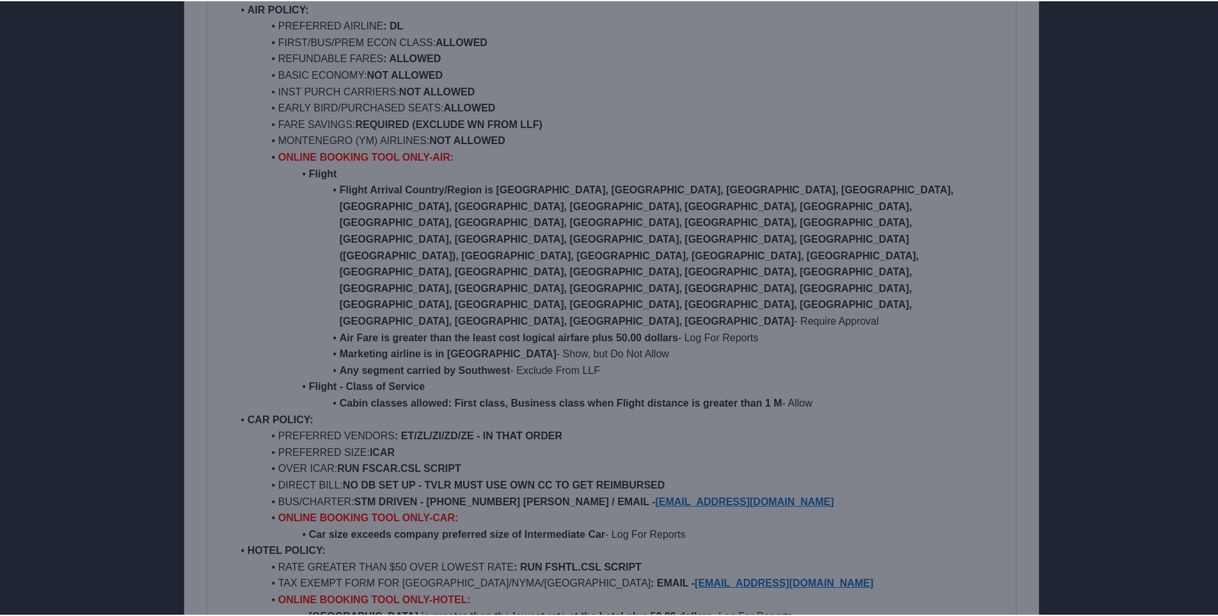
scroll to position [69, 0]
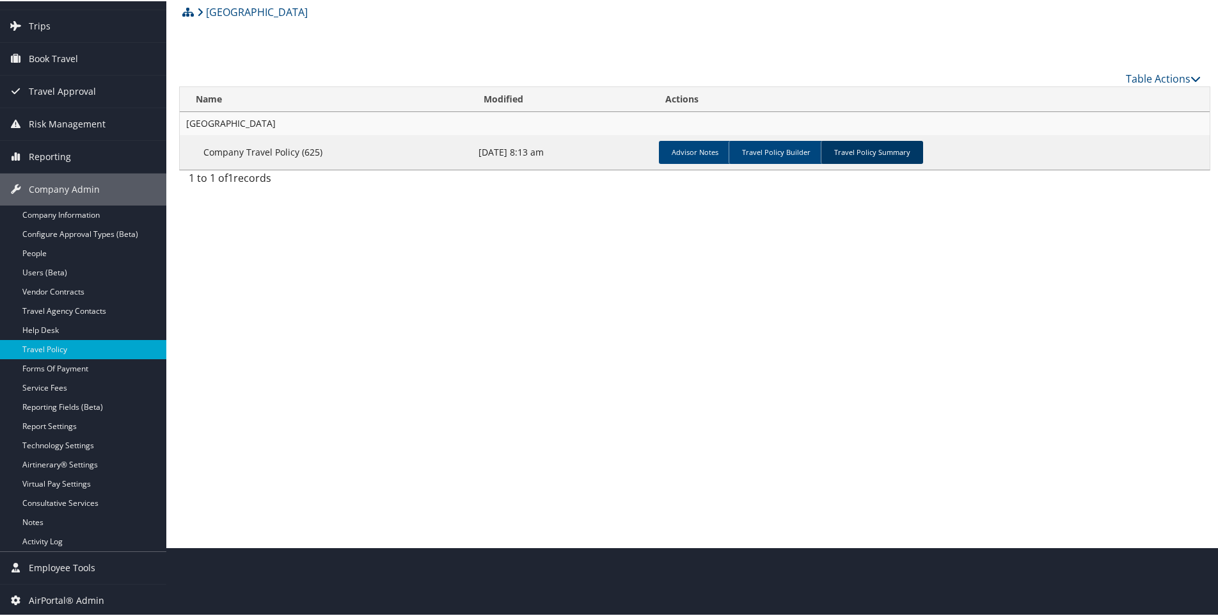
click at [865, 155] on link "Travel Policy Summary" at bounding box center [872, 150] width 102 height 23
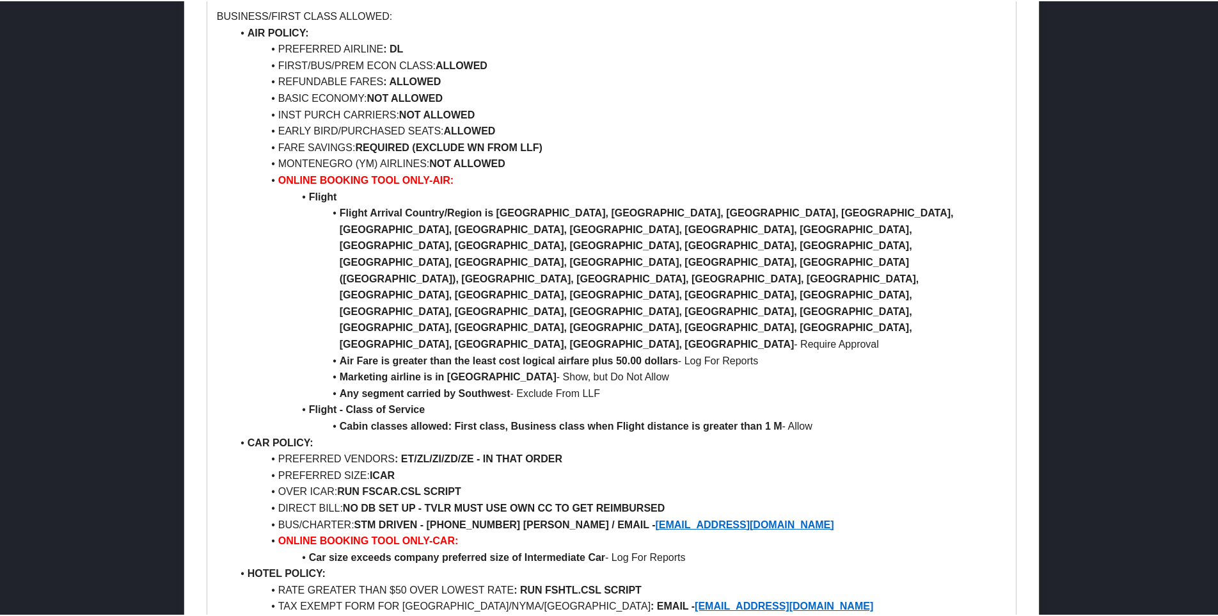
scroll to position [1506, 0]
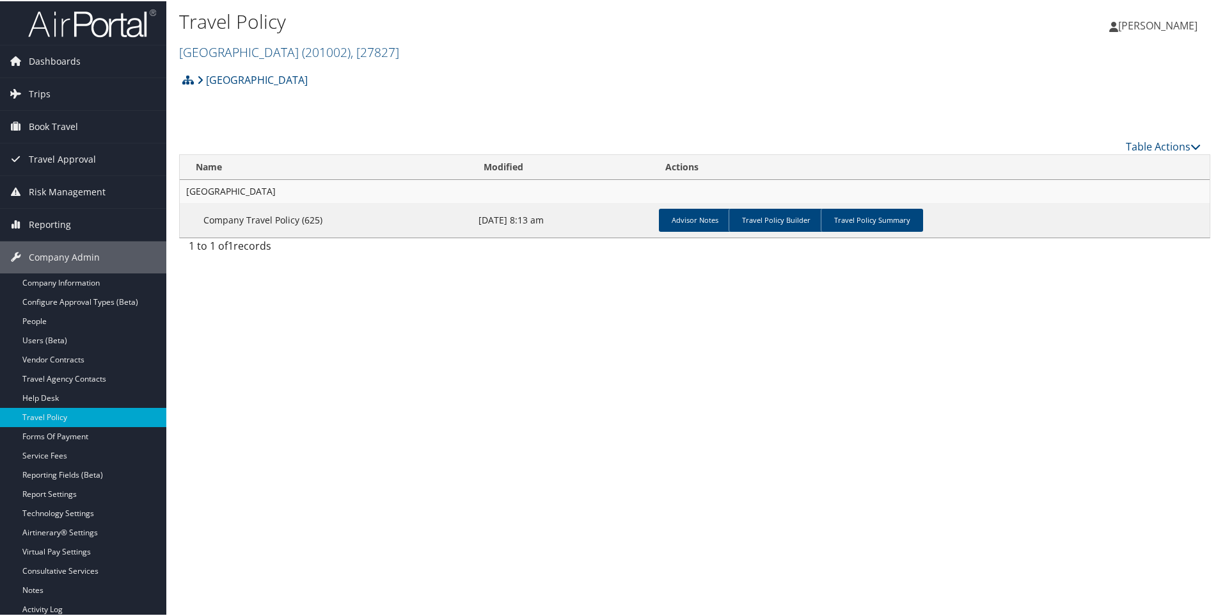
scroll to position [0, 0]
click at [220, 51] on link "Colgate University ( 201002 ) , [ 27827 ]" at bounding box center [289, 52] width 220 height 17
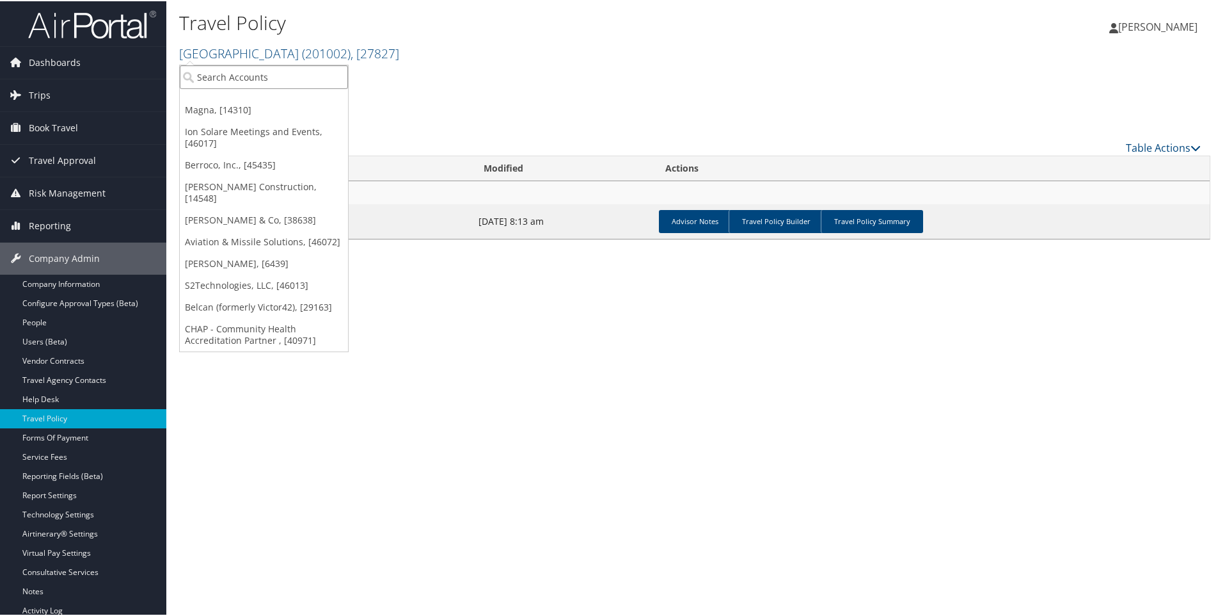
click at [212, 79] on input "search" at bounding box center [264, 76] width 168 height 24
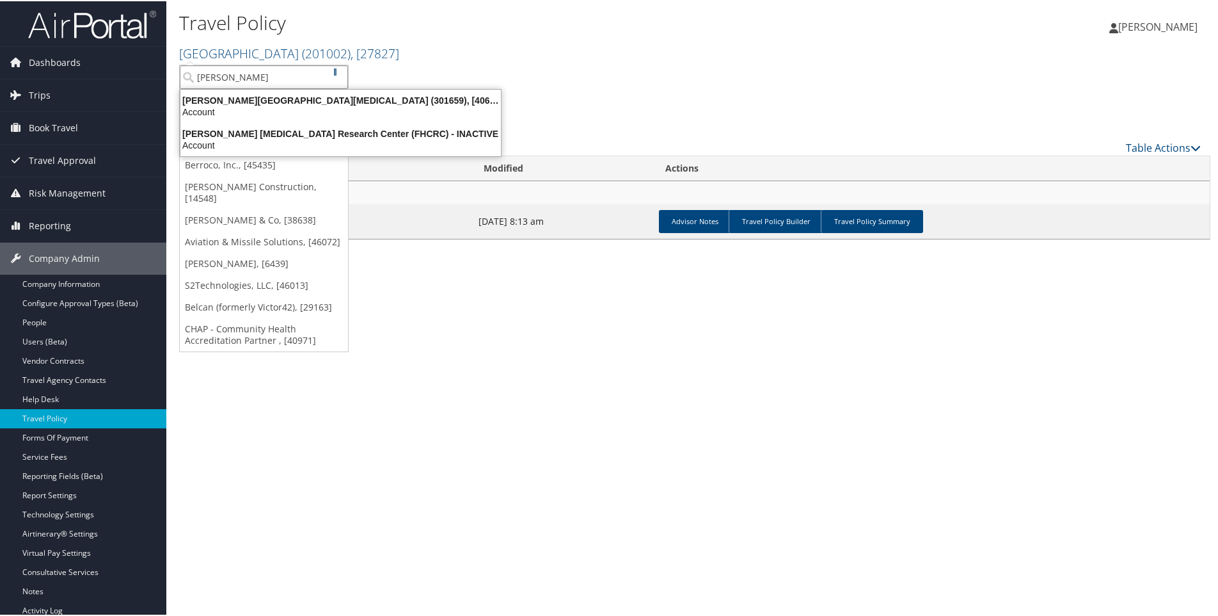
type input "fred hut"
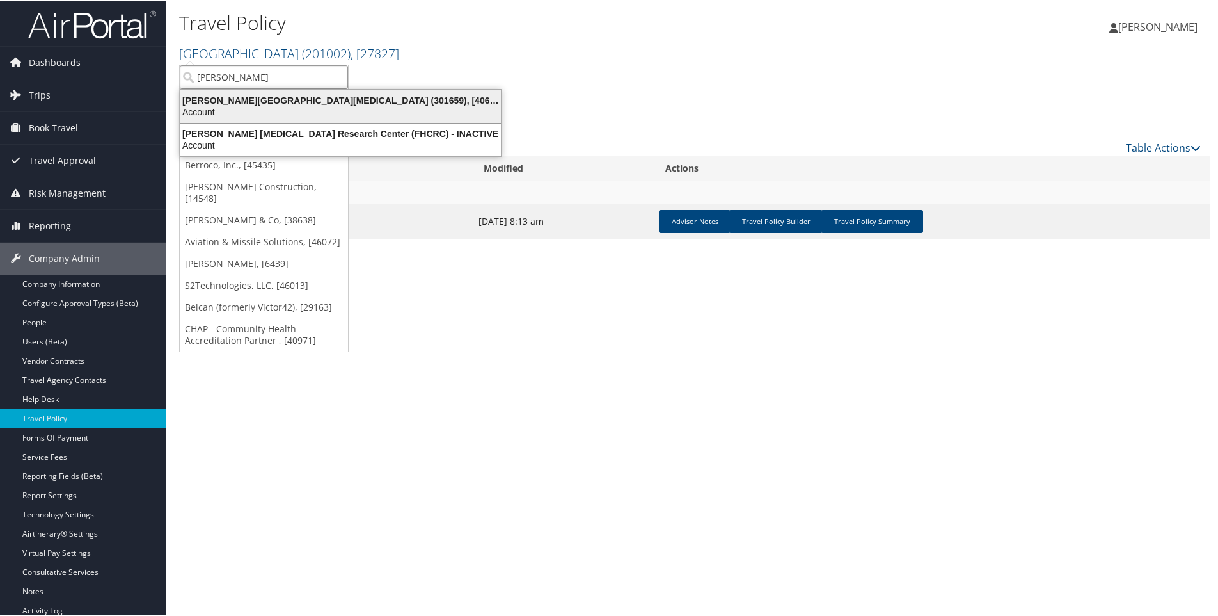
click at [221, 101] on div "Fred Hutchinson Cancer Center (301659), [40671]" at bounding box center [341, 99] width 336 height 12
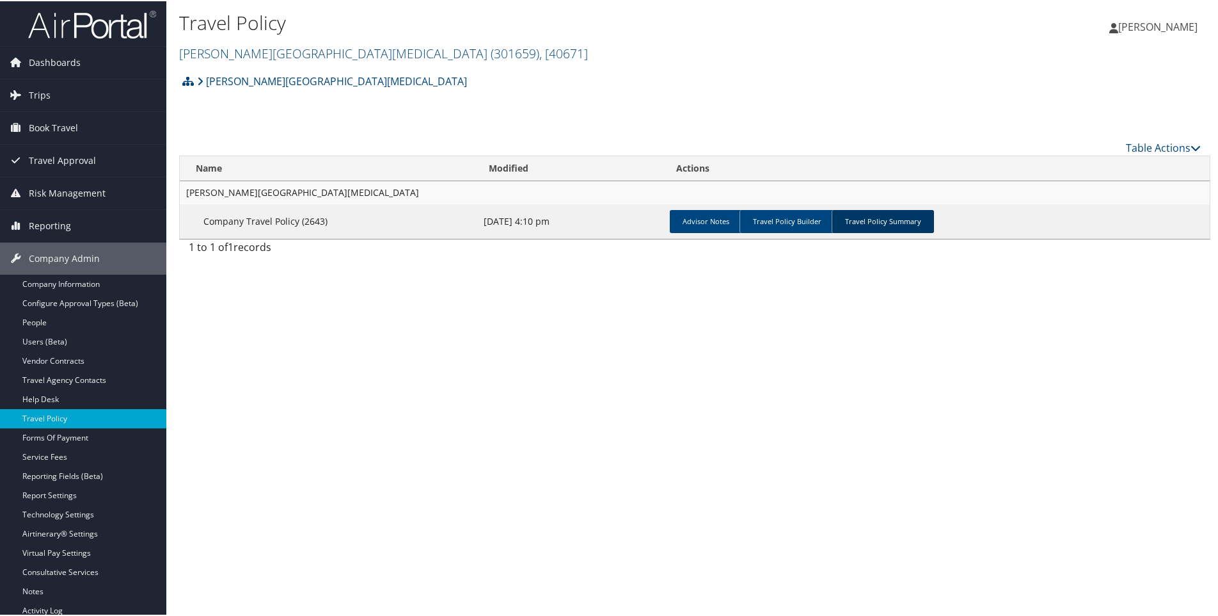
click at [882, 218] on link "Travel Policy Summary" at bounding box center [883, 220] width 102 height 23
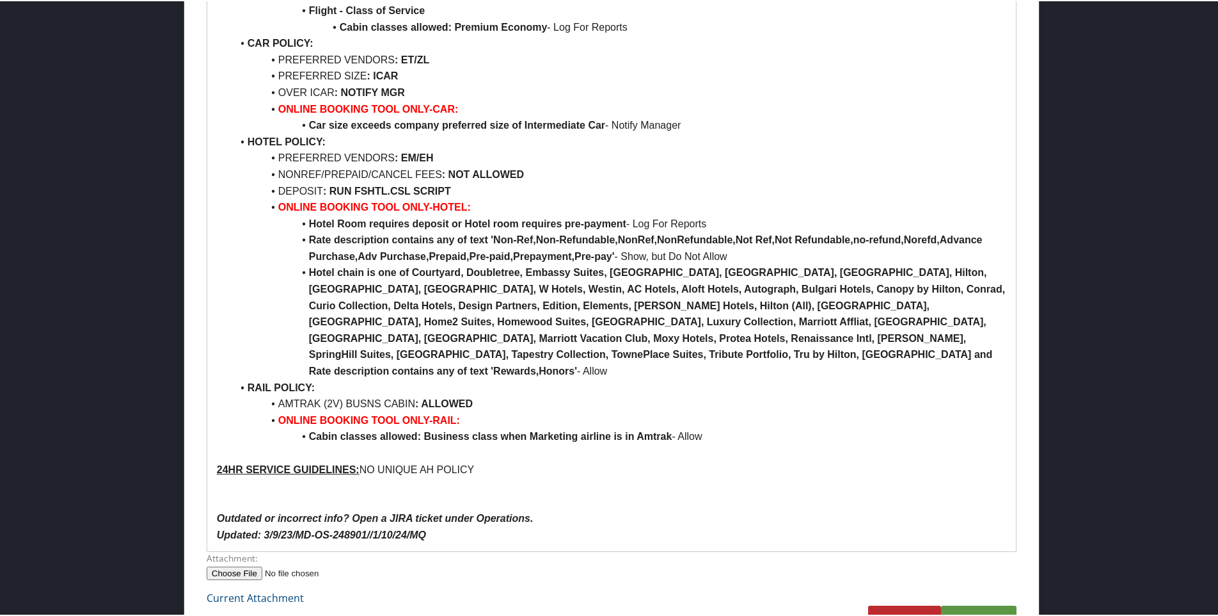
scroll to position [704, 0]
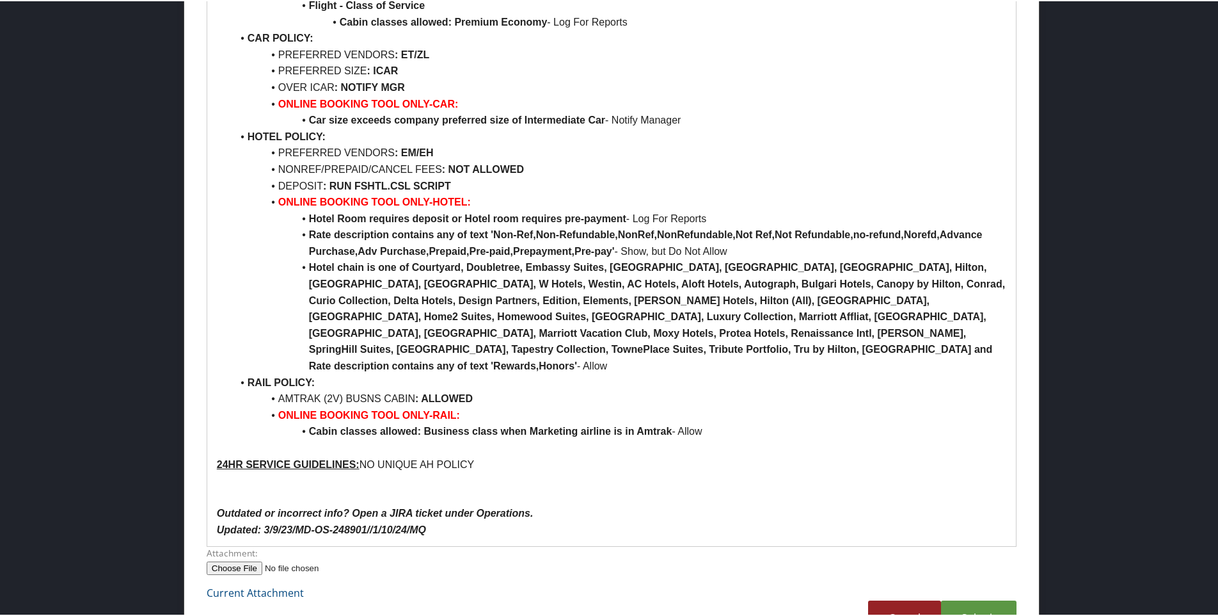
click at [905, 599] on link "Cancel" at bounding box center [904, 616] width 73 height 35
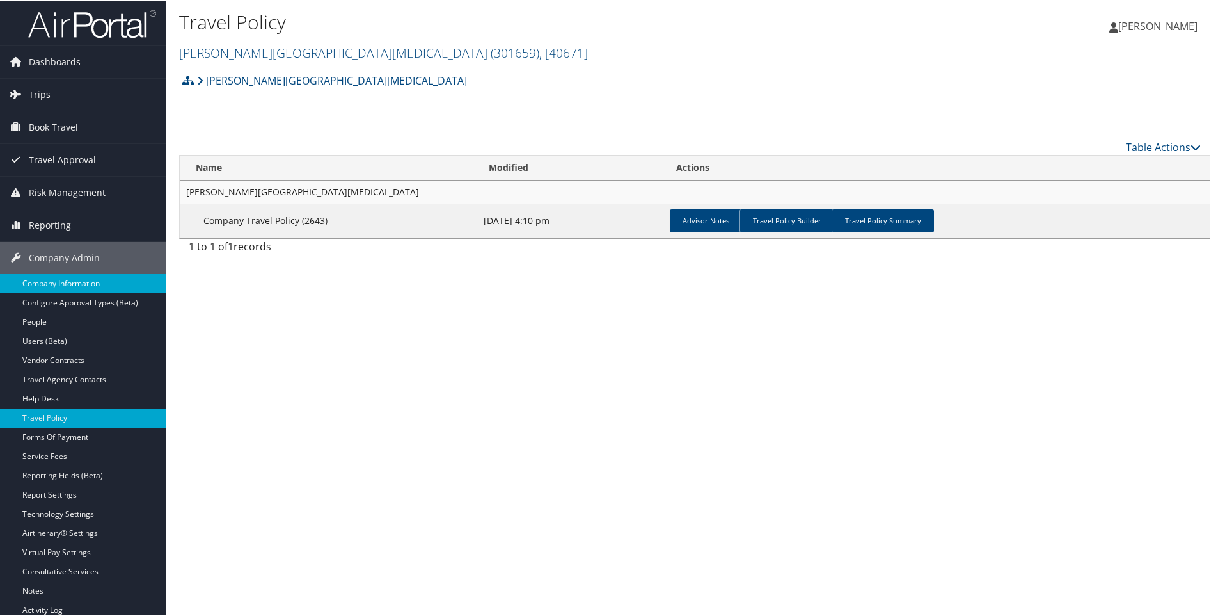
scroll to position [0, 0]
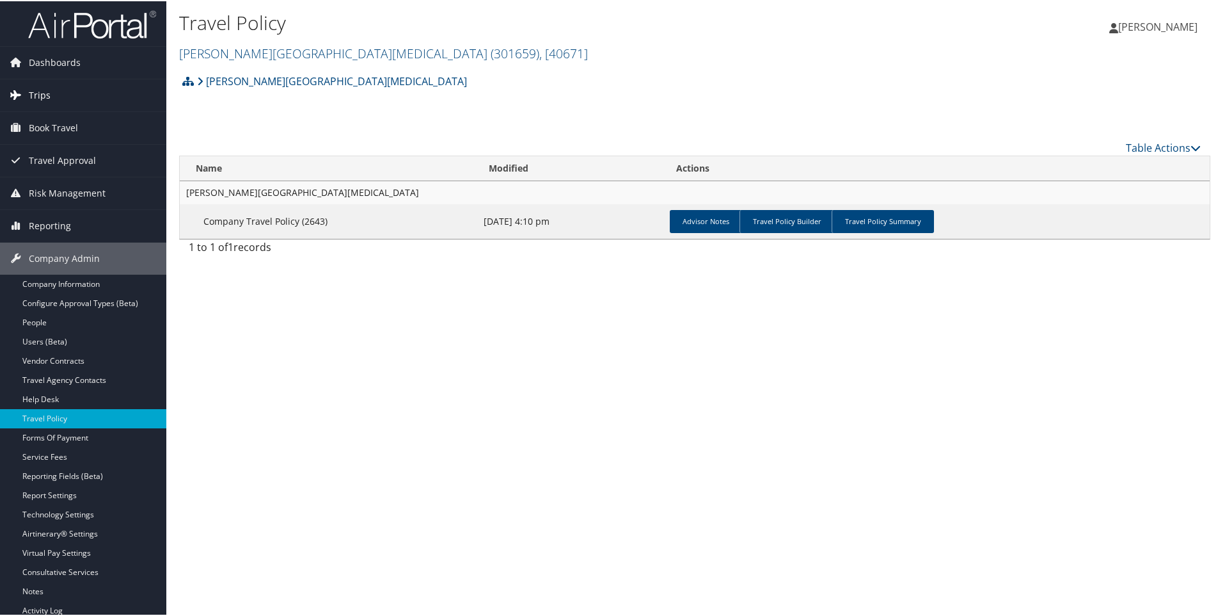
click at [41, 88] on span "Trips" at bounding box center [40, 94] width 22 height 32
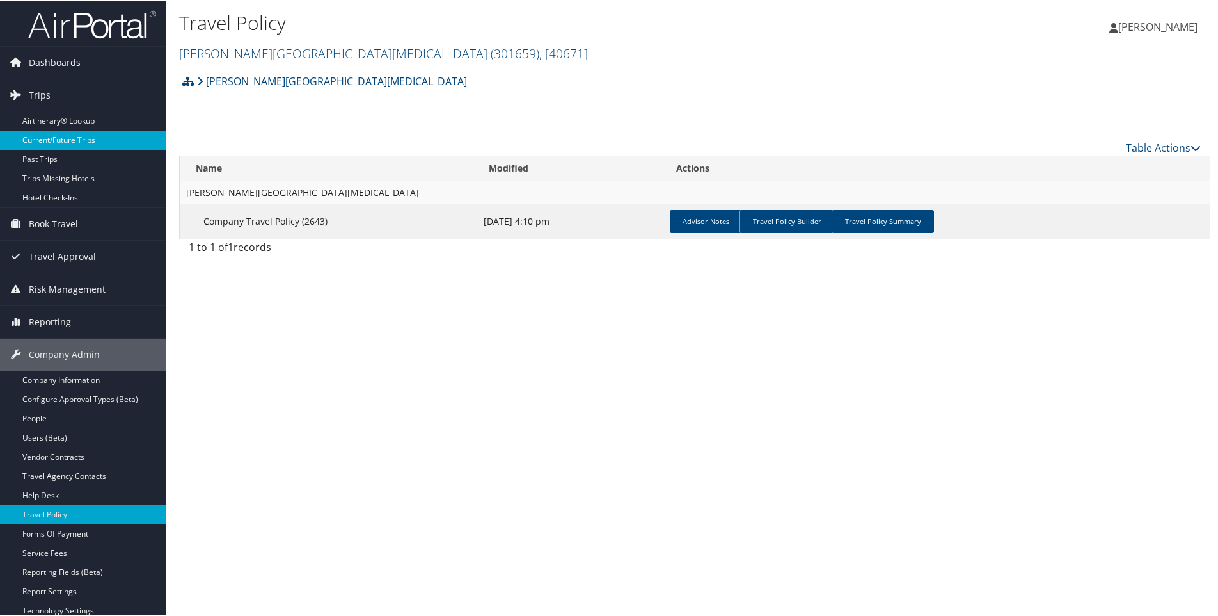
click at [47, 140] on link "Current/Future Trips" at bounding box center [83, 138] width 166 height 19
